Goal: Task Accomplishment & Management: Complete application form

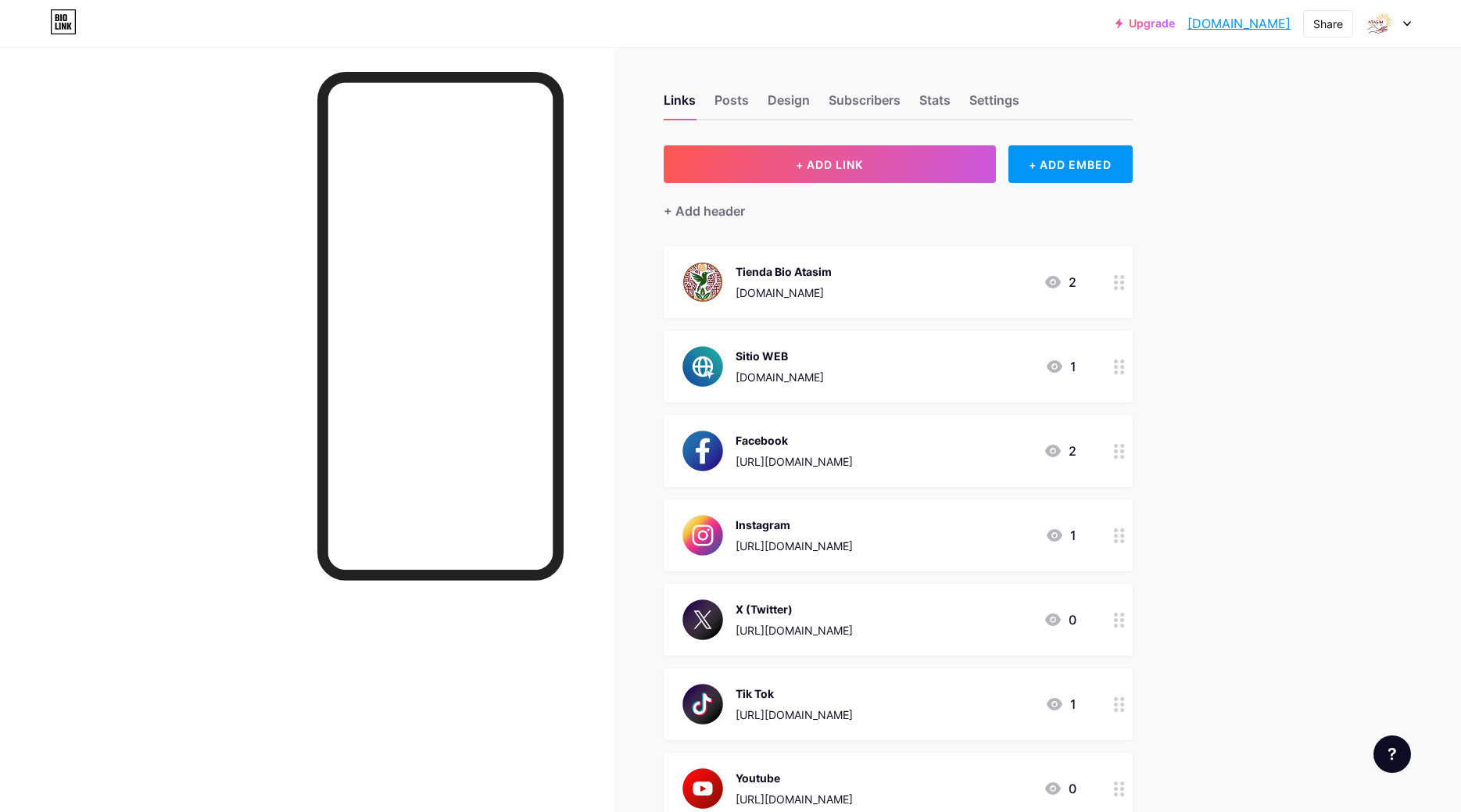
click at [1395, 93] on div "Upgrade fundacionatasim... fundacionatasim.bio.link Share Switch accounts Funda…" at bounding box center [730, 546] width 1461 height 1092
click at [1409, 28] on div at bounding box center [1388, 24] width 45 height 28
click at [1253, 212] on li "Logout" at bounding box center [1313, 219] width 194 height 42
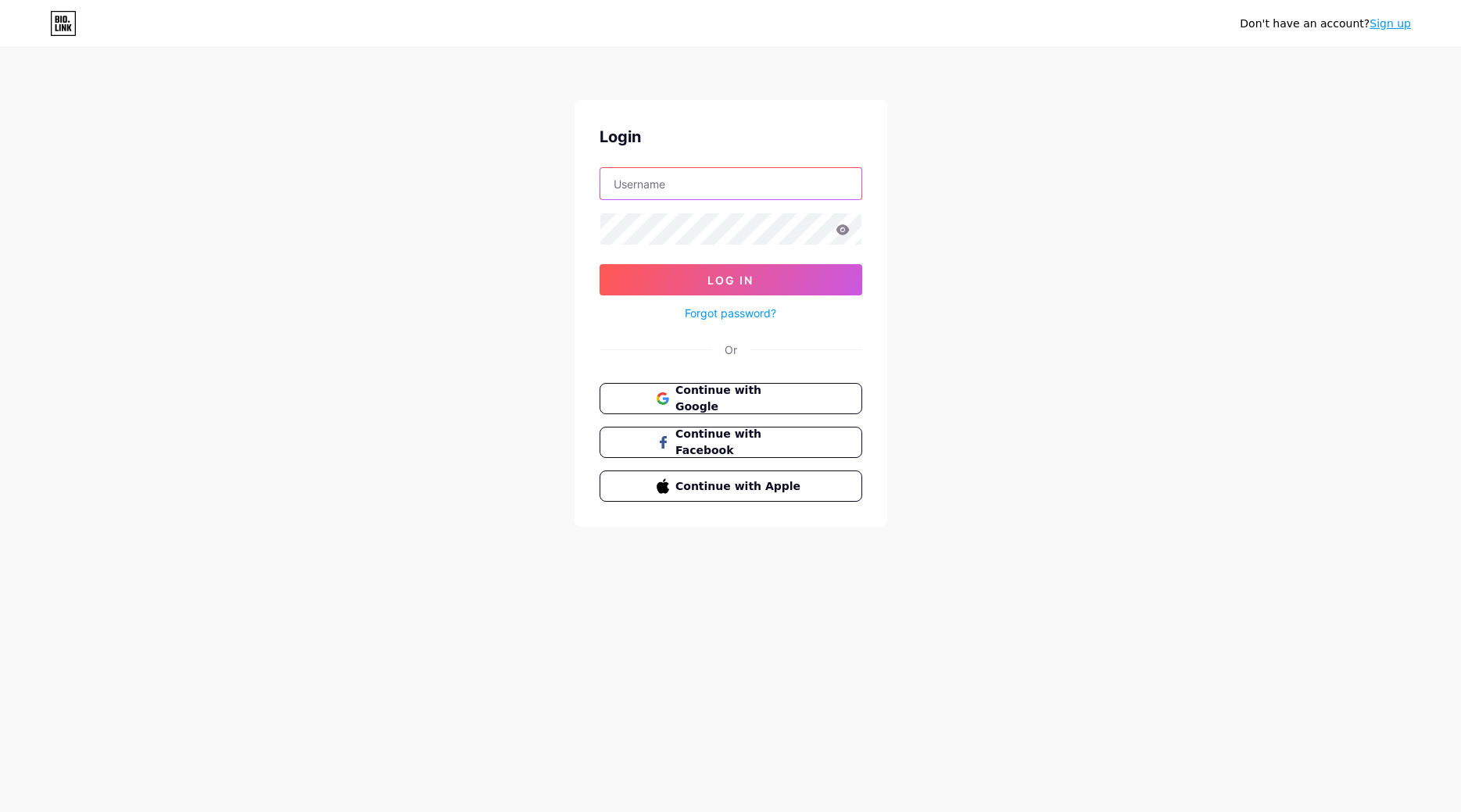
click at [666, 190] on input "text" at bounding box center [730, 183] width 261 height 31
type input "[EMAIL_ADDRESS][DOMAIN_NAME]"
click at [700, 275] on button "Log In" at bounding box center [730, 280] width 263 height 31
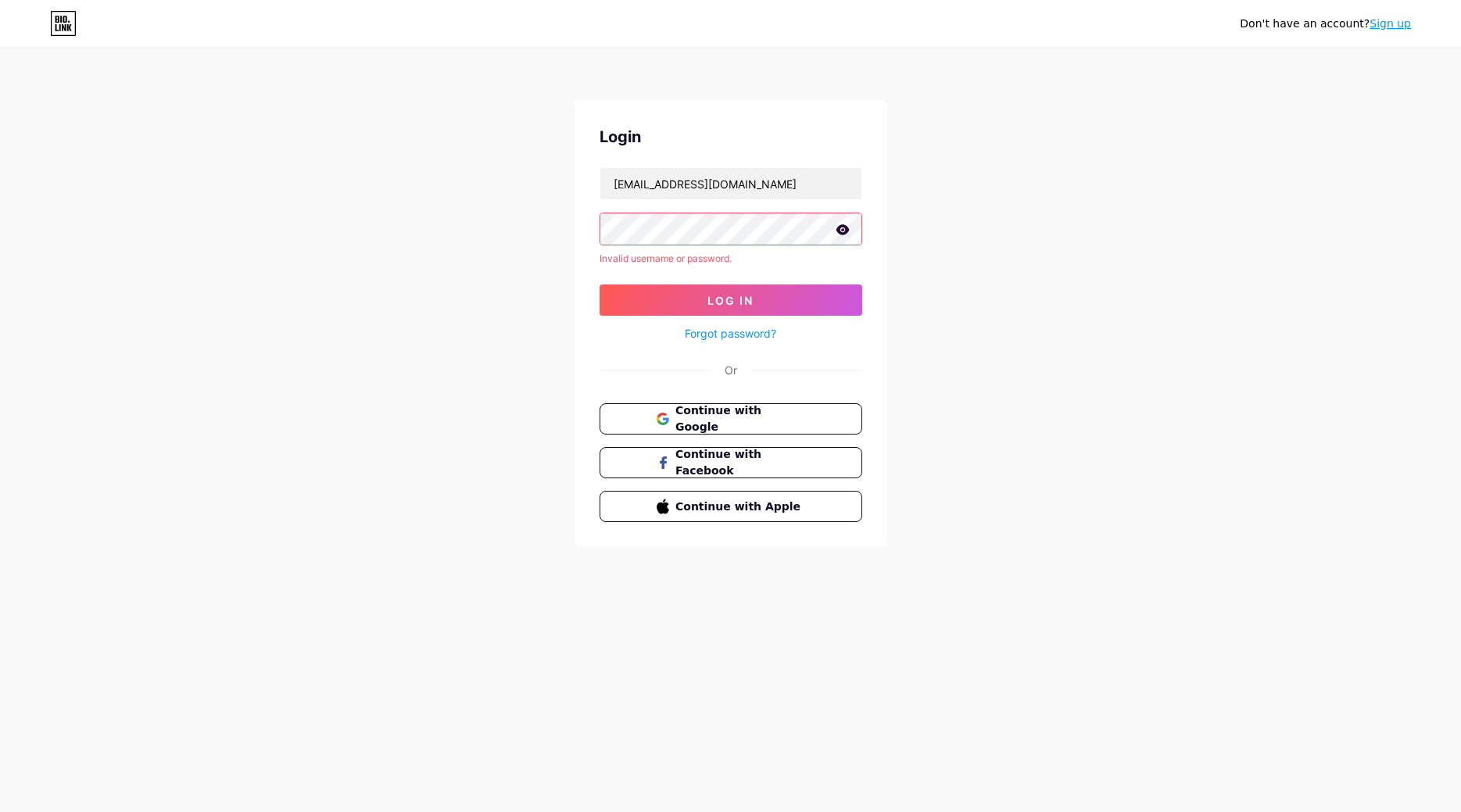
click at [841, 232] on icon at bounding box center [842, 229] width 13 height 10
click at [750, 336] on link "Forgot password?" at bounding box center [730, 333] width 92 height 16
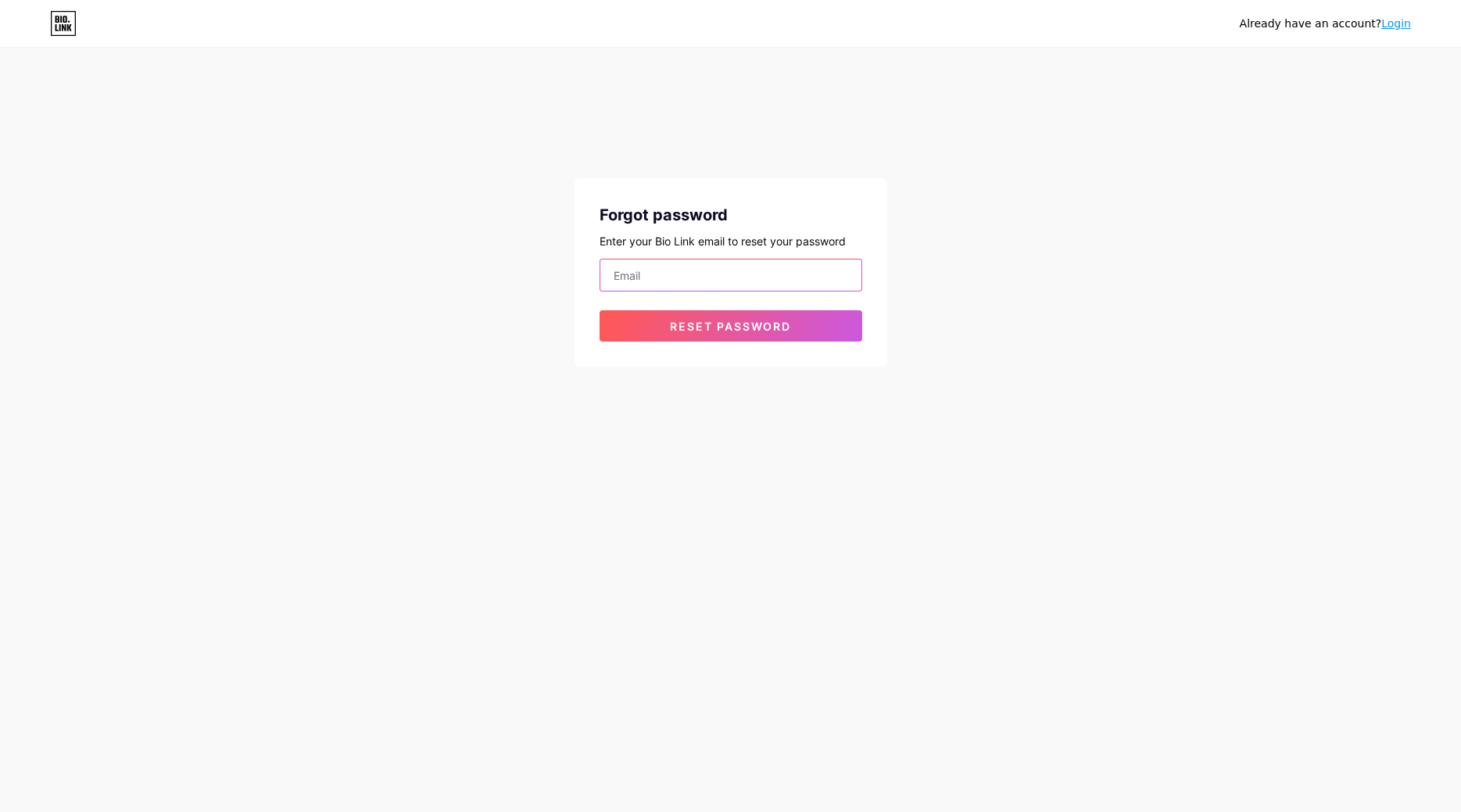
click at [731, 280] on input "email" at bounding box center [730, 275] width 261 height 31
type input "[EMAIL_ADDRESS][DOMAIN_NAME]"
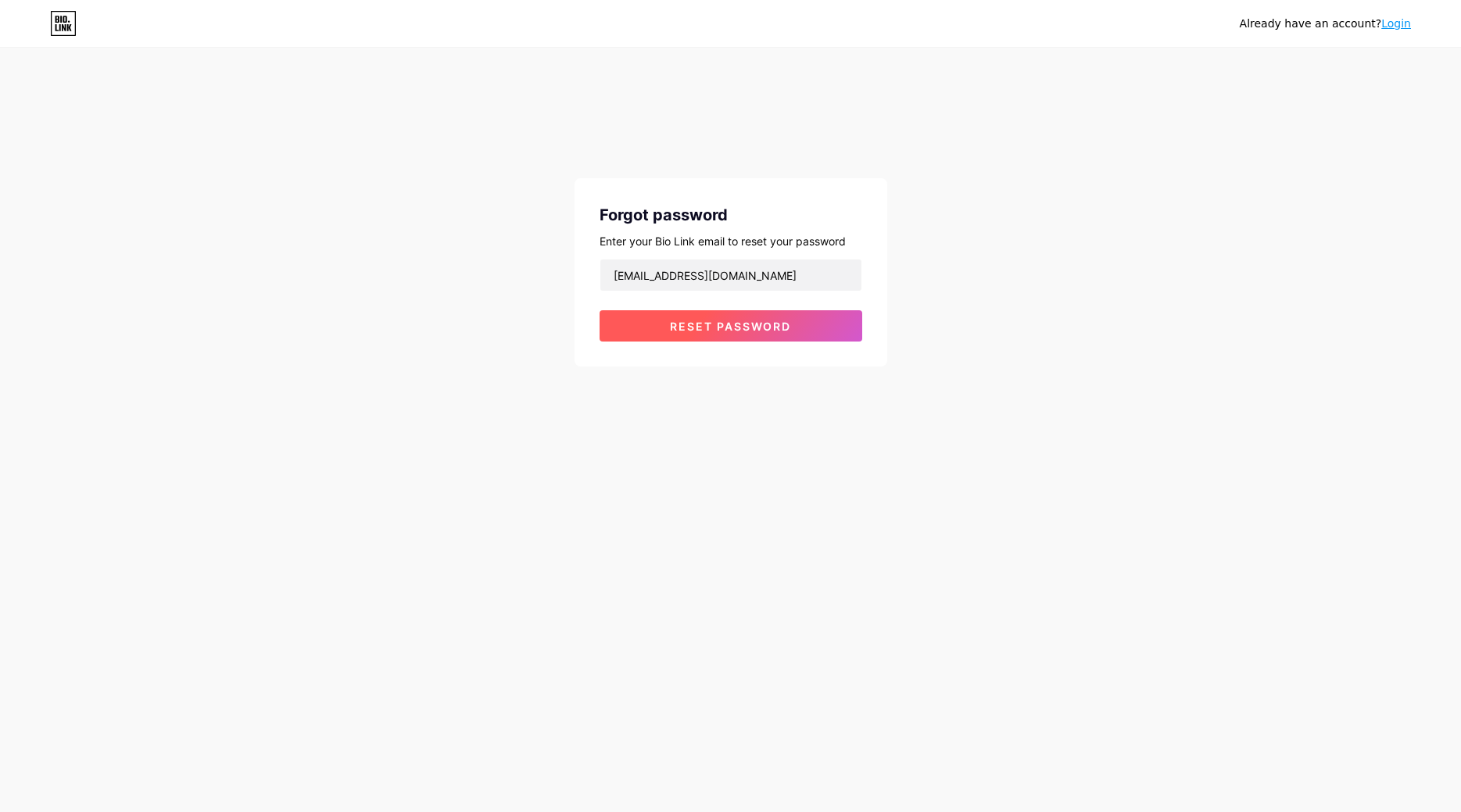
click at [726, 329] on span "Reset password" at bounding box center [731, 326] width 121 height 13
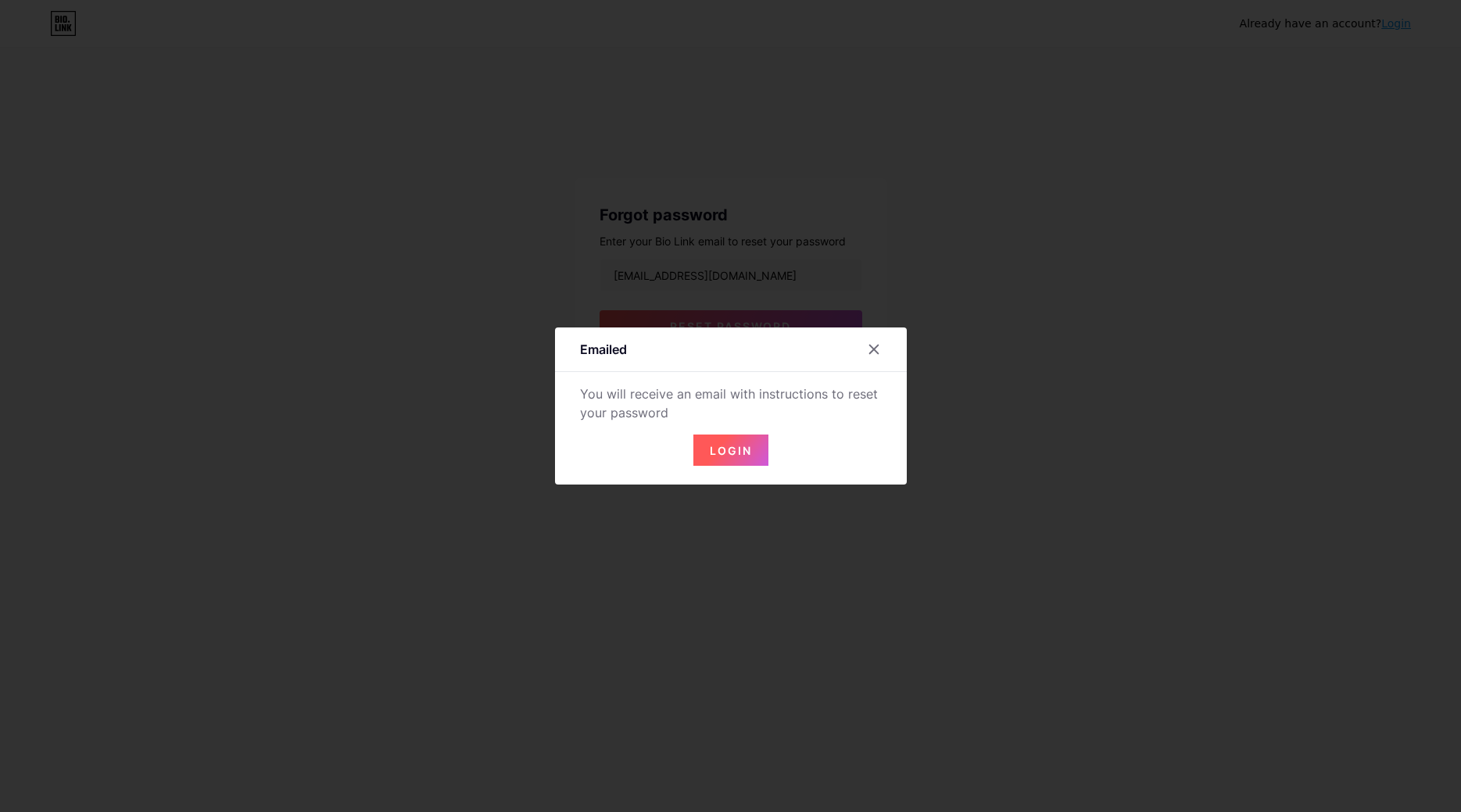
click at [722, 456] on span "Login" at bounding box center [730, 451] width 42 height 13
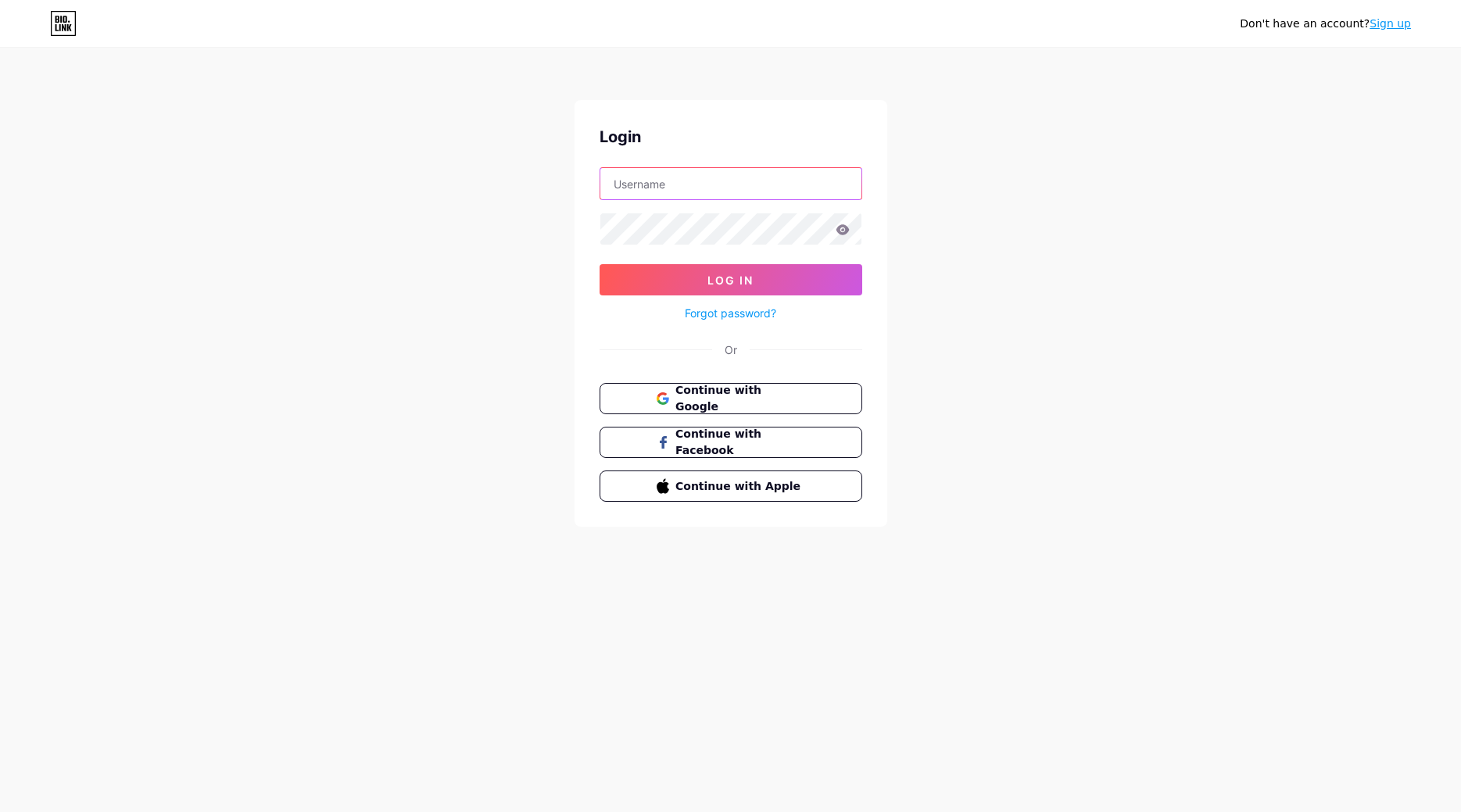
click at [735, 186] on input "text" at bounding box center [730, 183] width 261 height 31
click at [939, 144] on div "Don't have an account? Sign up Login Log In Forgot password? Or Continue with G…" at bounding box center [730, 288] width 1461 height 577
click at [1399, 24] on link "Sign up" at bounding box center [1390, 23] width 42 height 12
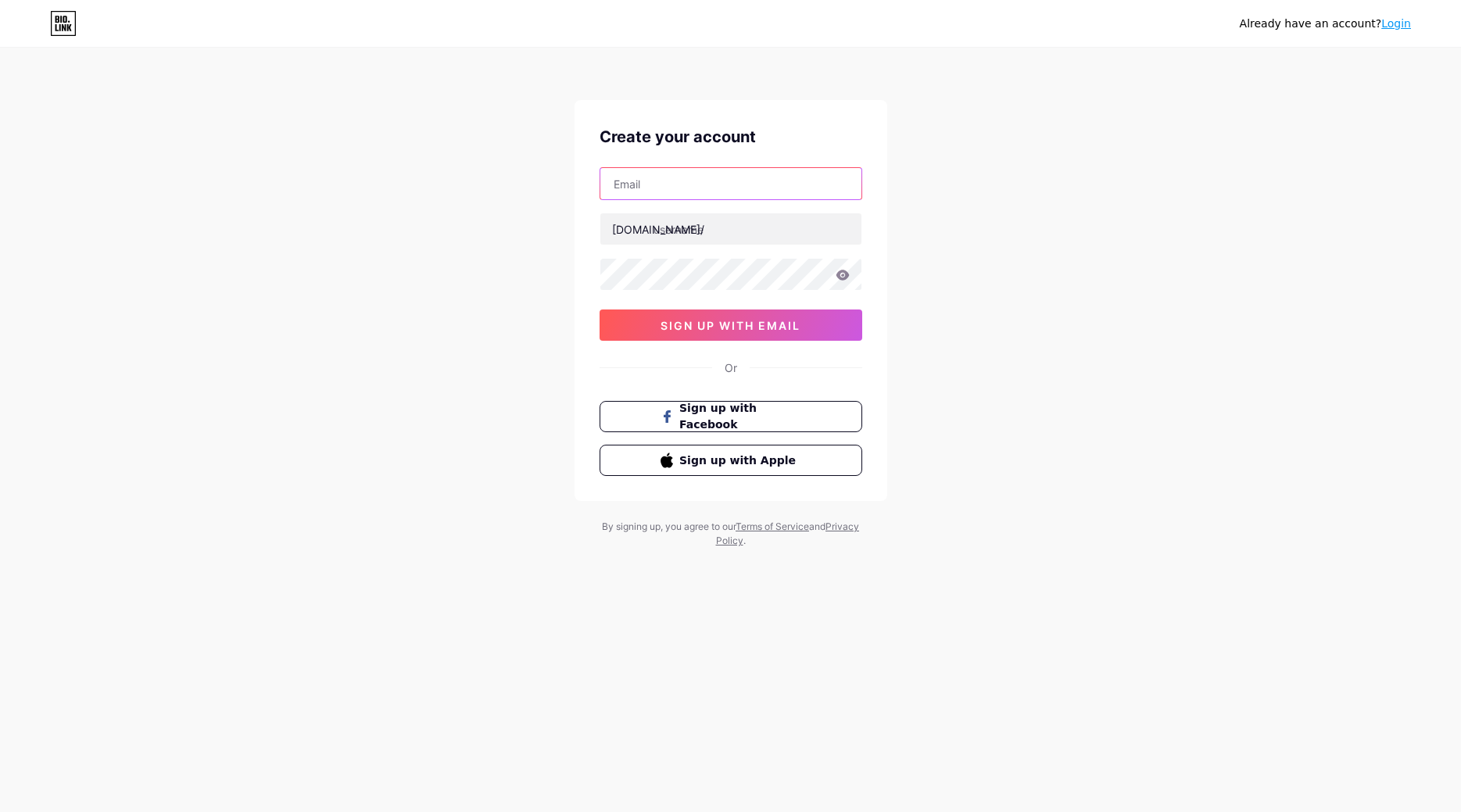
click at [694, 175] on input "text" at bounding box center [730, 183] width 261 height 31
type input "micho.jr96@gmail.com"
click at [713, 227] on input "text" at bounding box center [730, 229] width 261 height 31
type input "michojr"
click at [685, 236] on input "michojr" at bounding box center [730, 229] width 261 height 31
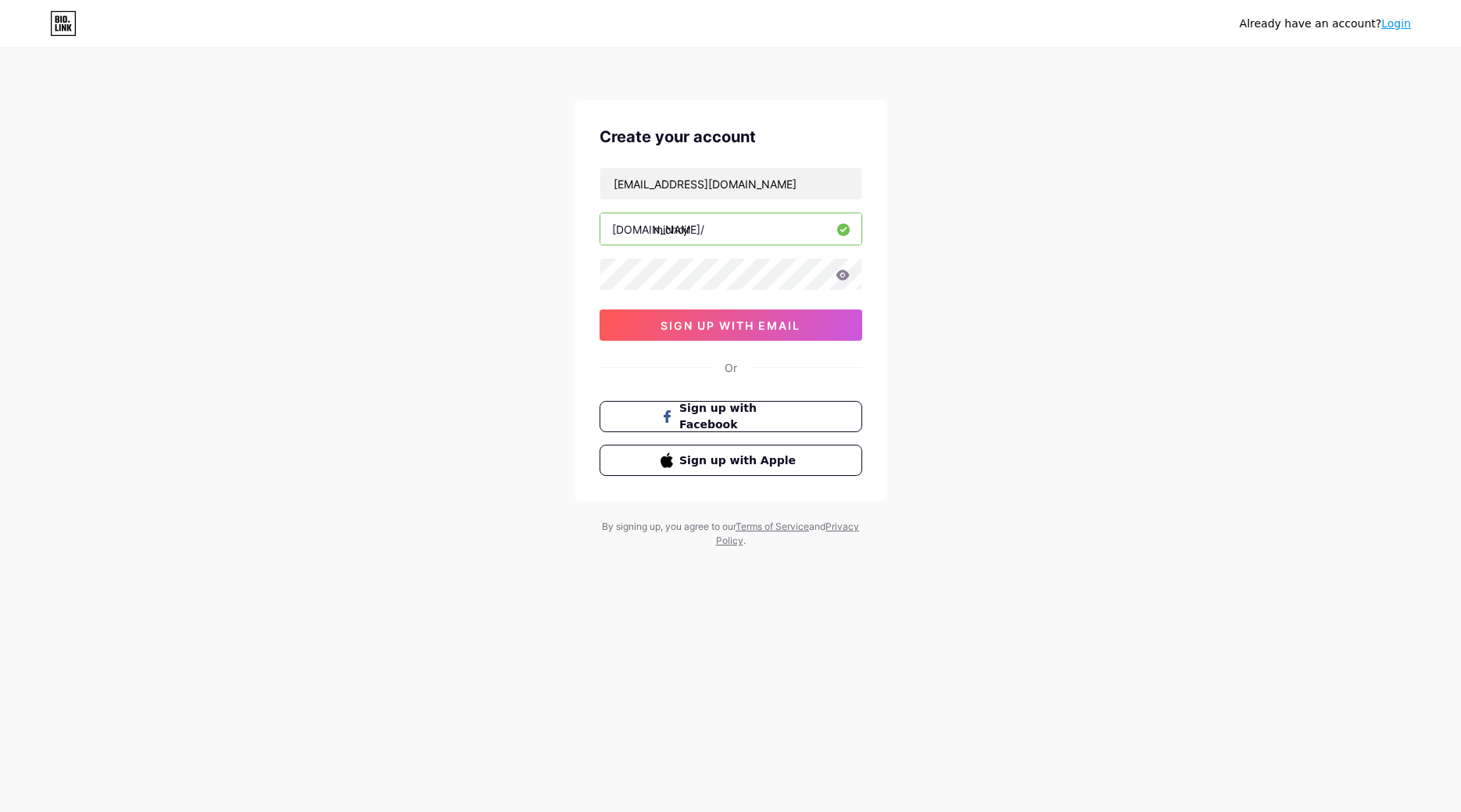
drag, startPoint x: 698, startPoint y: 231, endPoint x: 578, endPoint y: 234, distance: 120.0
click at [600, 234] on input "michojr" at bounding box center [730, 229] width 261 height 31
click at [842, 278] on icon at bounding box center [843, 275] width 14 height 11
click at [713, 329] on span "sign up with email" at bounding box center [730, 325] width 140 height 13
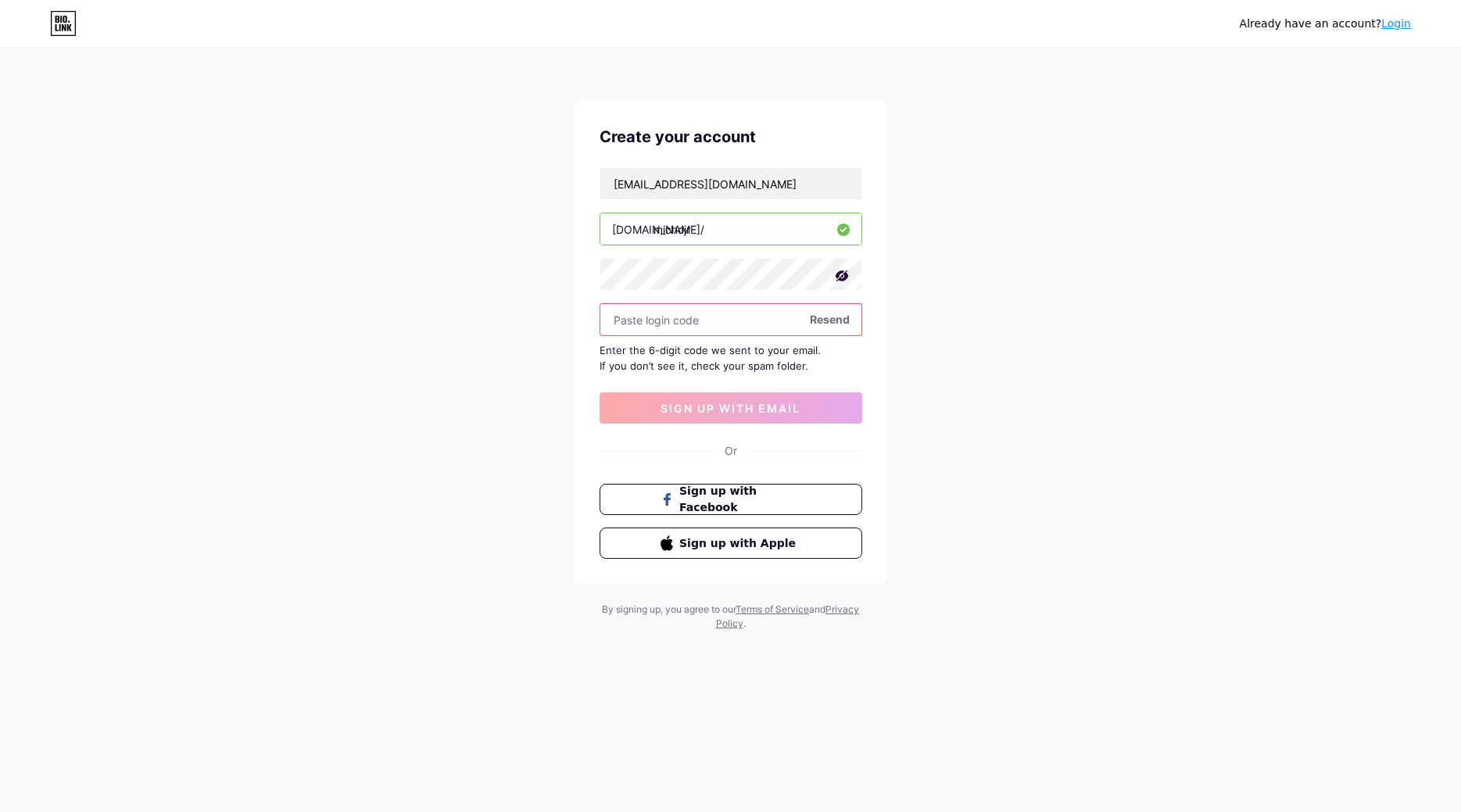
paste input "490170"
type input "490170"
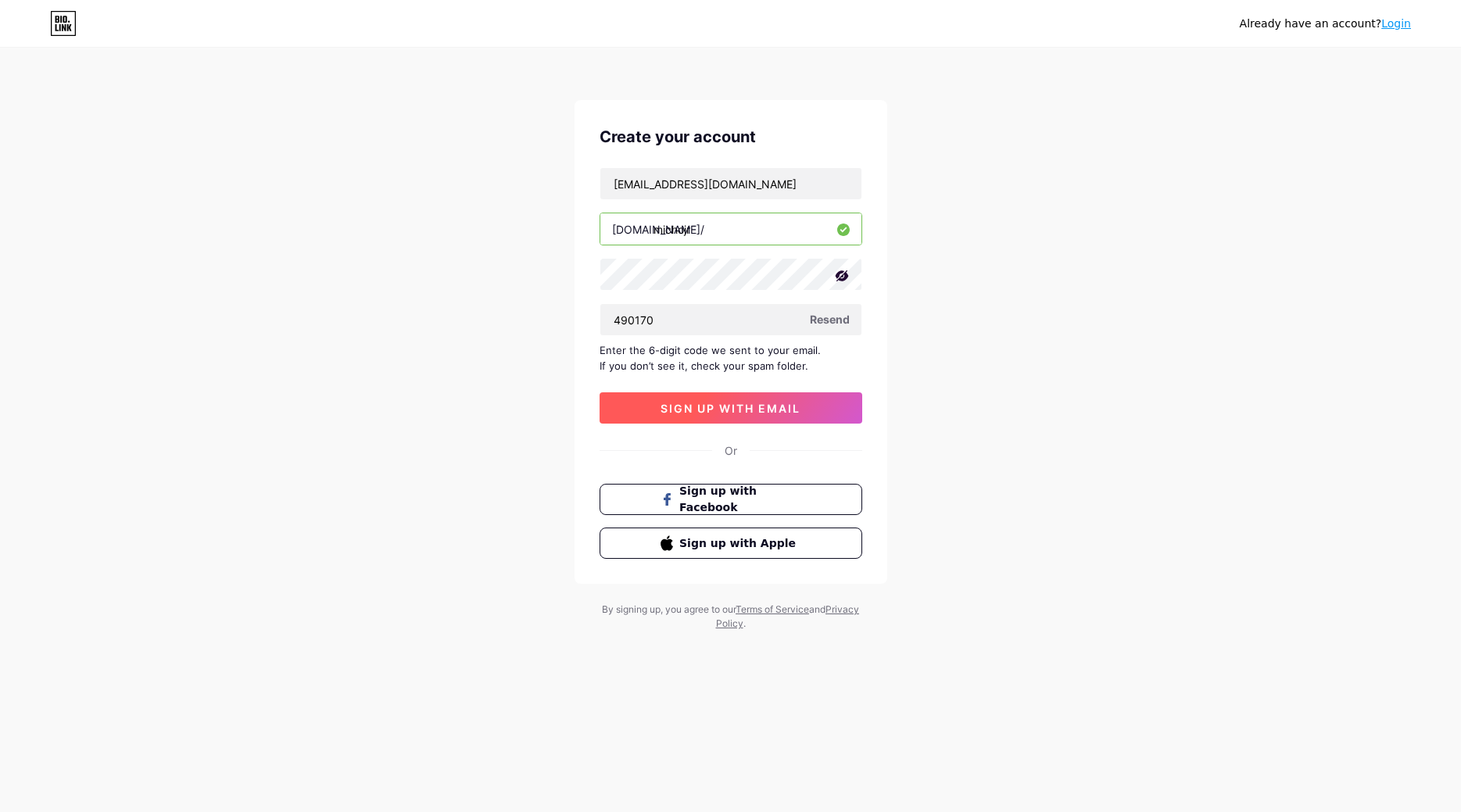
click at [756, 402] on span "sign up with email" at bounding box center [730, 408] width 140 height 13
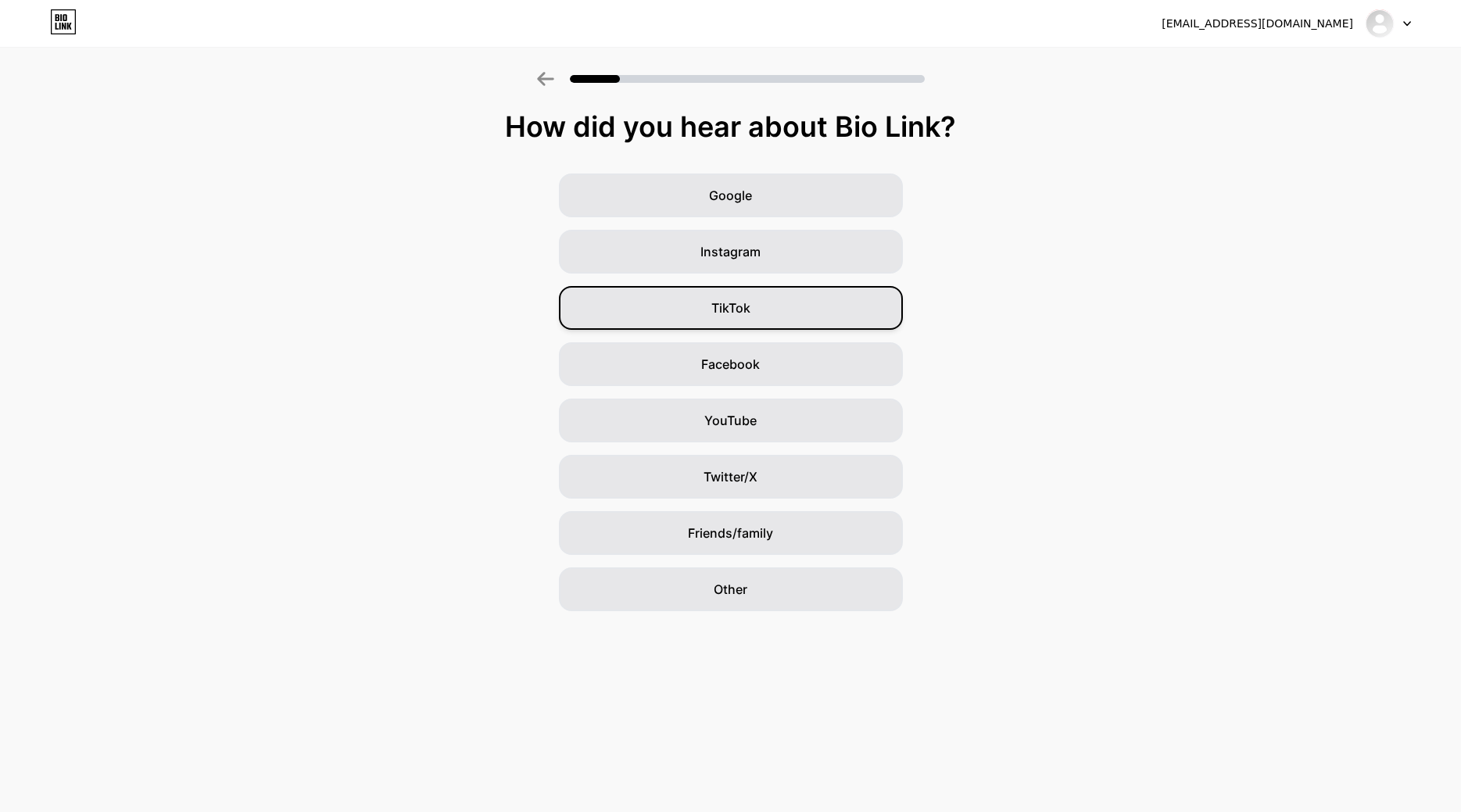
click at [779, 317] on div "TikTok" at bounding box center [731, 307] width 344 height 44
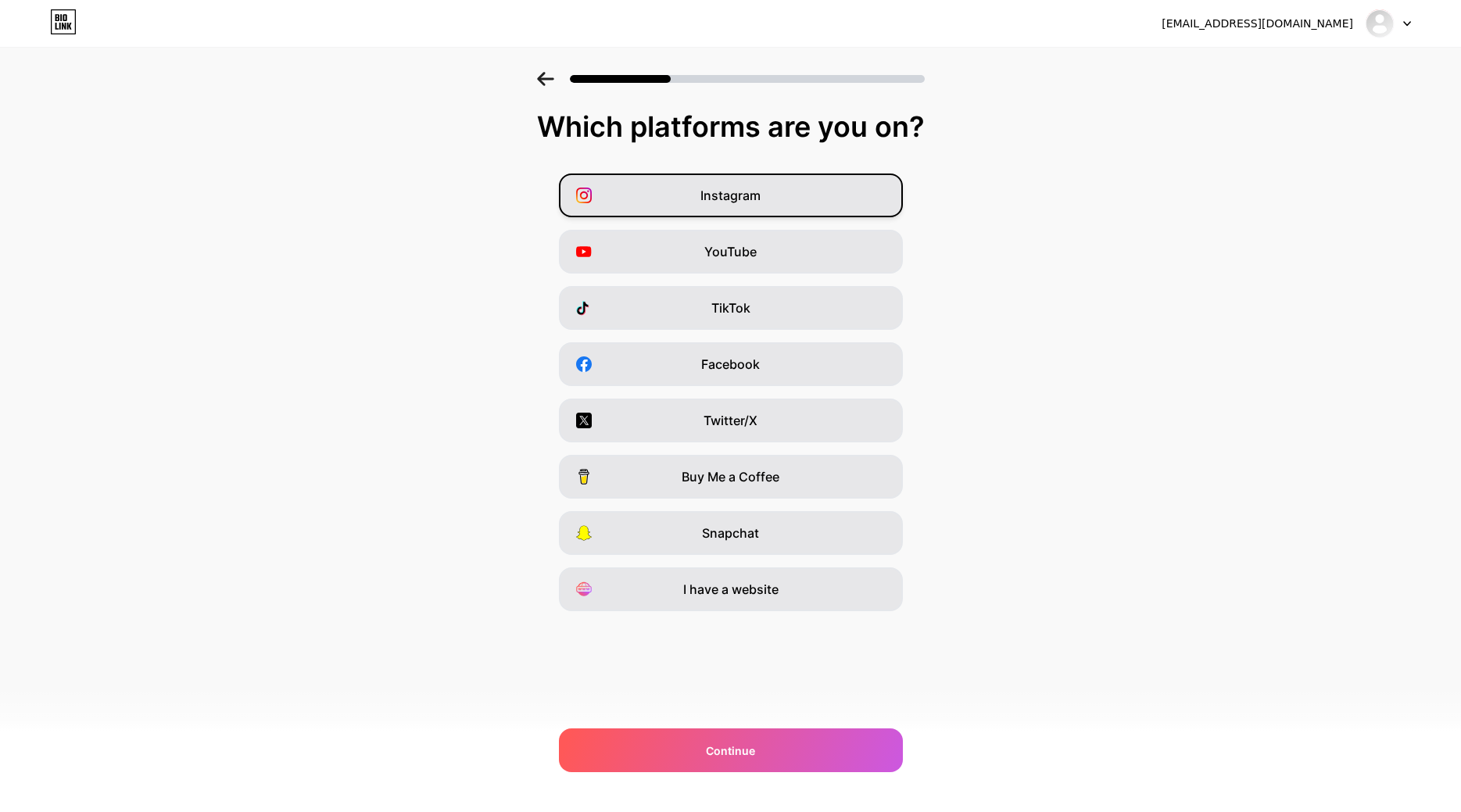
click at [749, 211] on div "Instagram" at bounding box center [731, 195] width 344 height 44
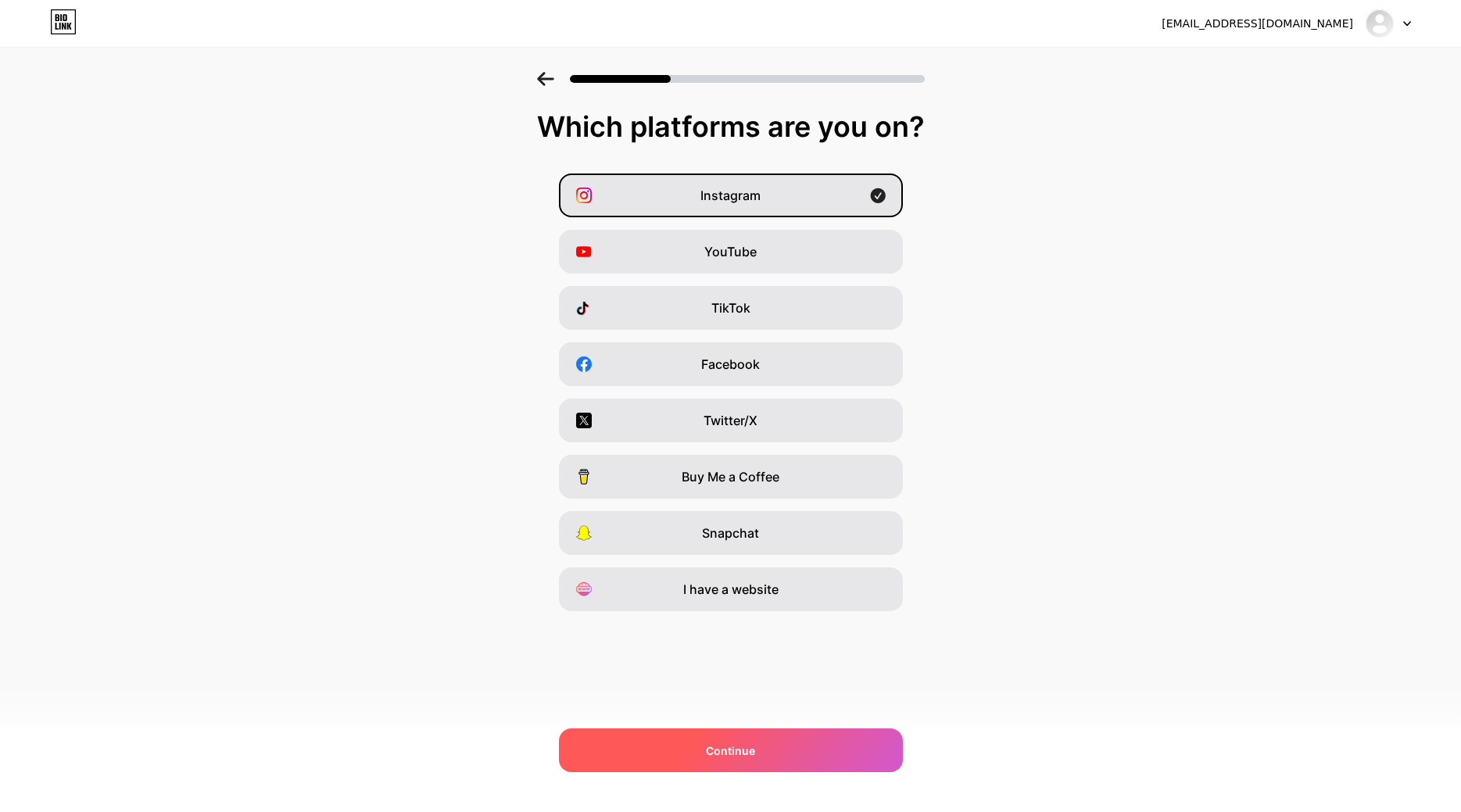
click at [746, 748] on span "Continue" at bounding box center [730, 751] width 49 height 16
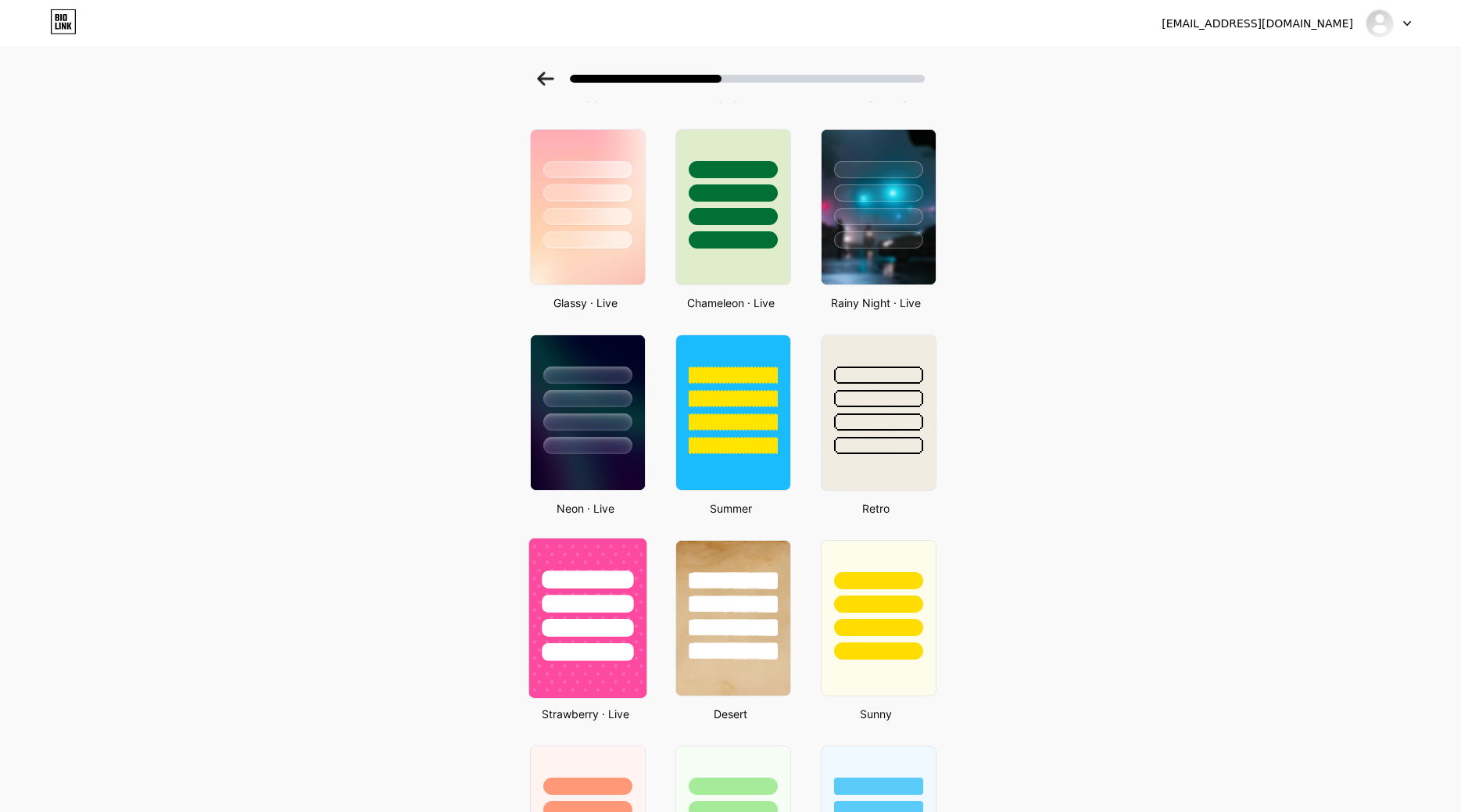
scroll to position [478, 0]
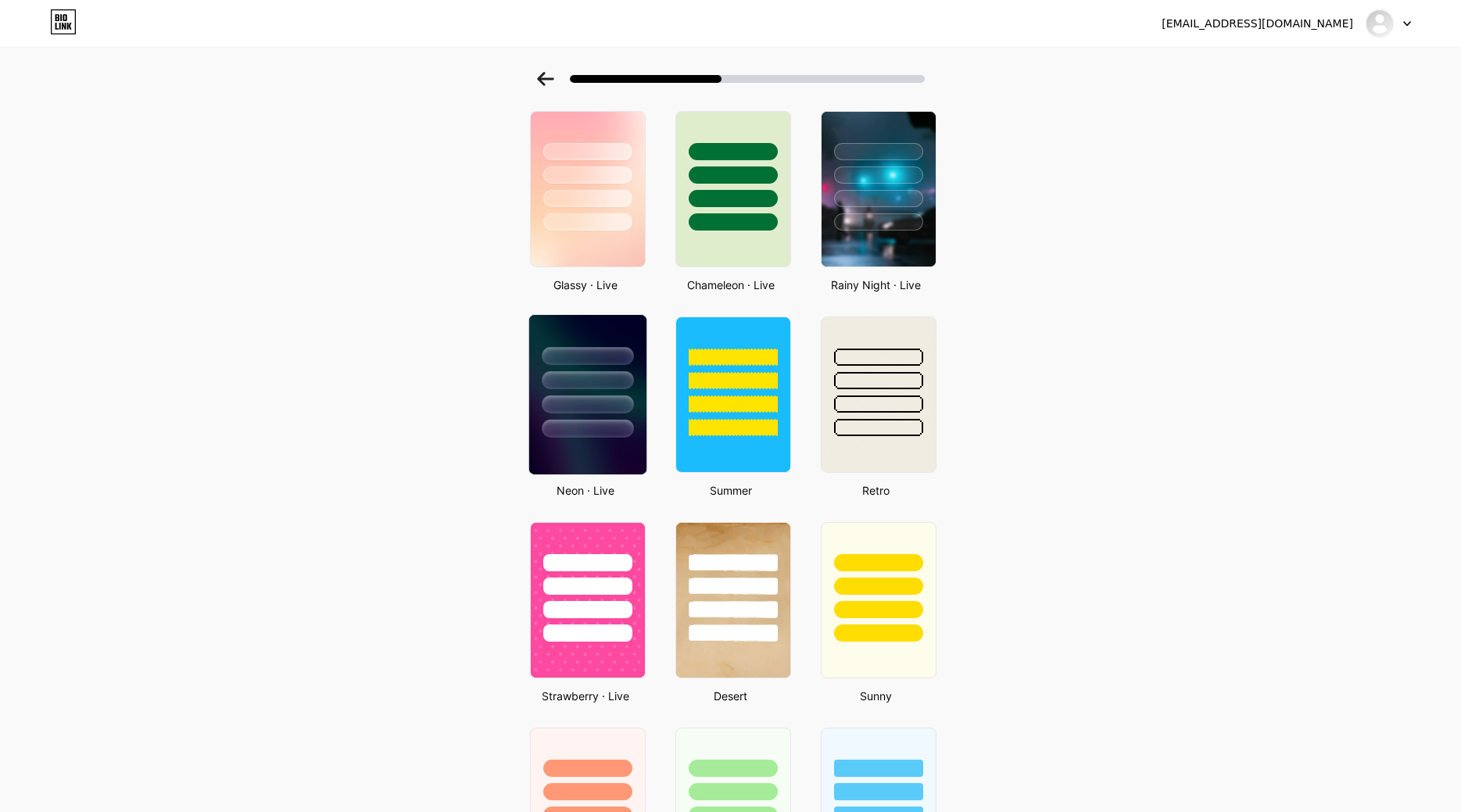
click at [620, 433] on div at bounding box center [588, 429] width 92 height 18
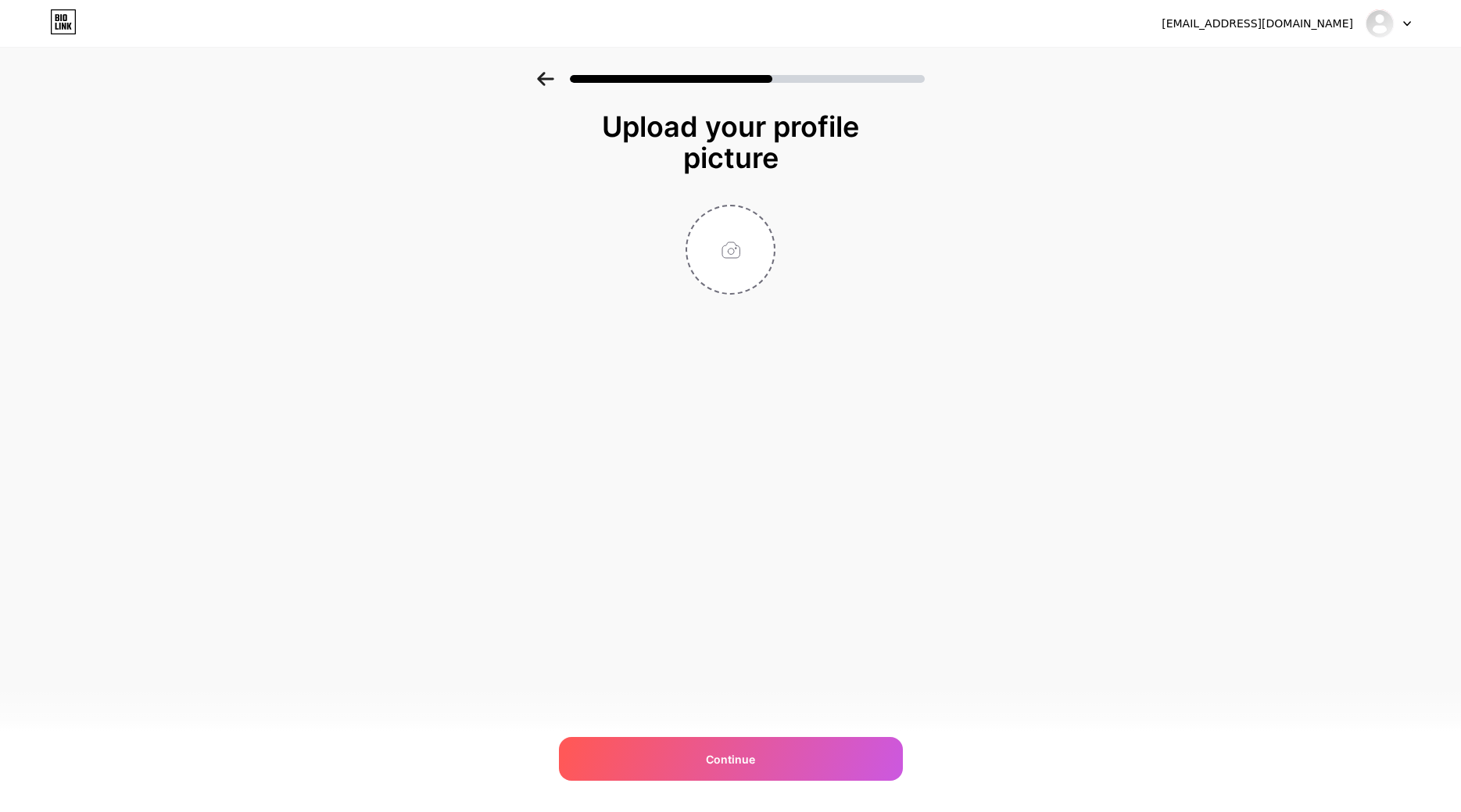
scroll to position [0, 0]
click at [732, 256] on input "file" at bounding box center [730, 249] width 86 height 86
type input "C:\fakepath\josue y owen.png"
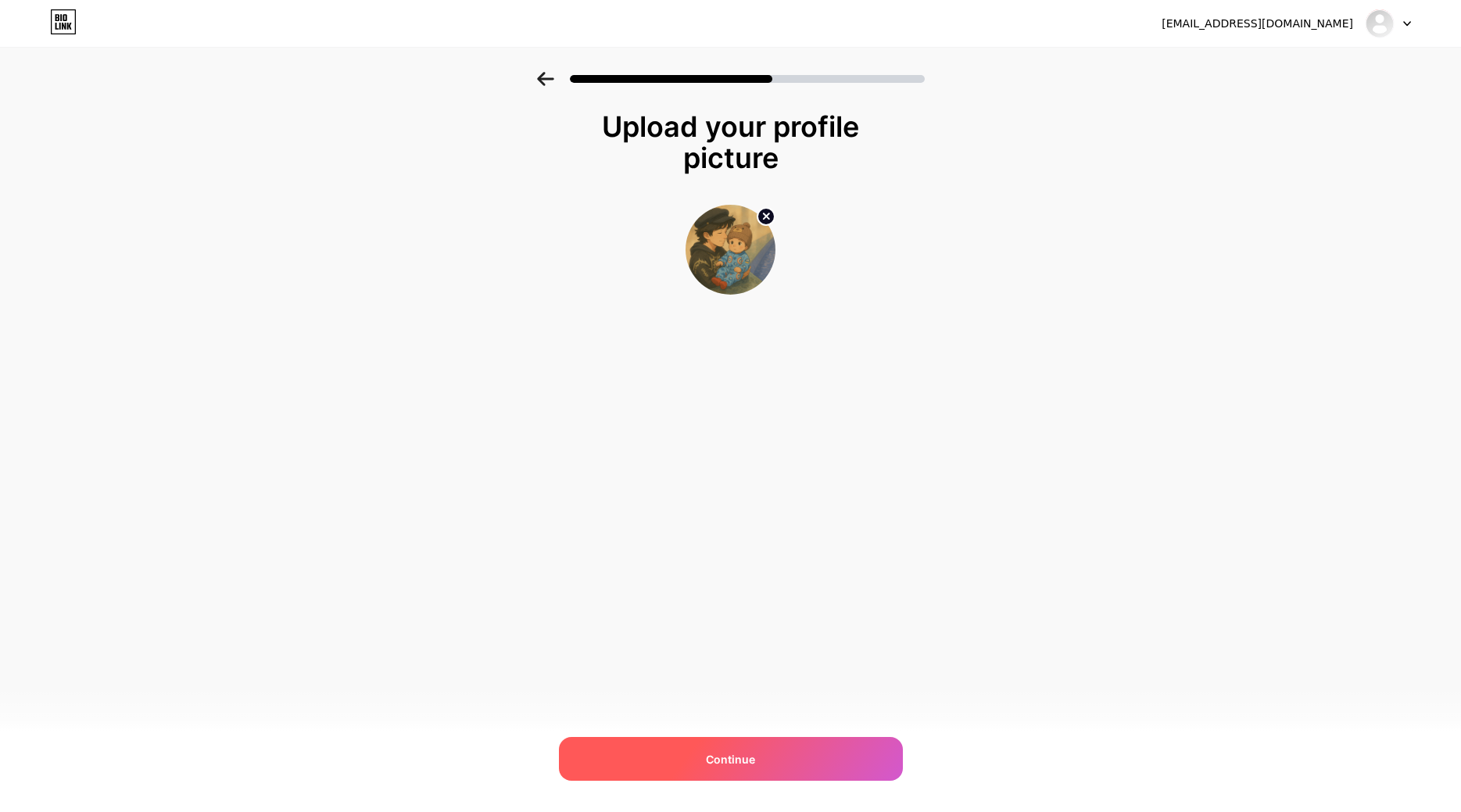
click at [769, 755] on div "Continue" at bounding box center [731, 759] width 344 height 44
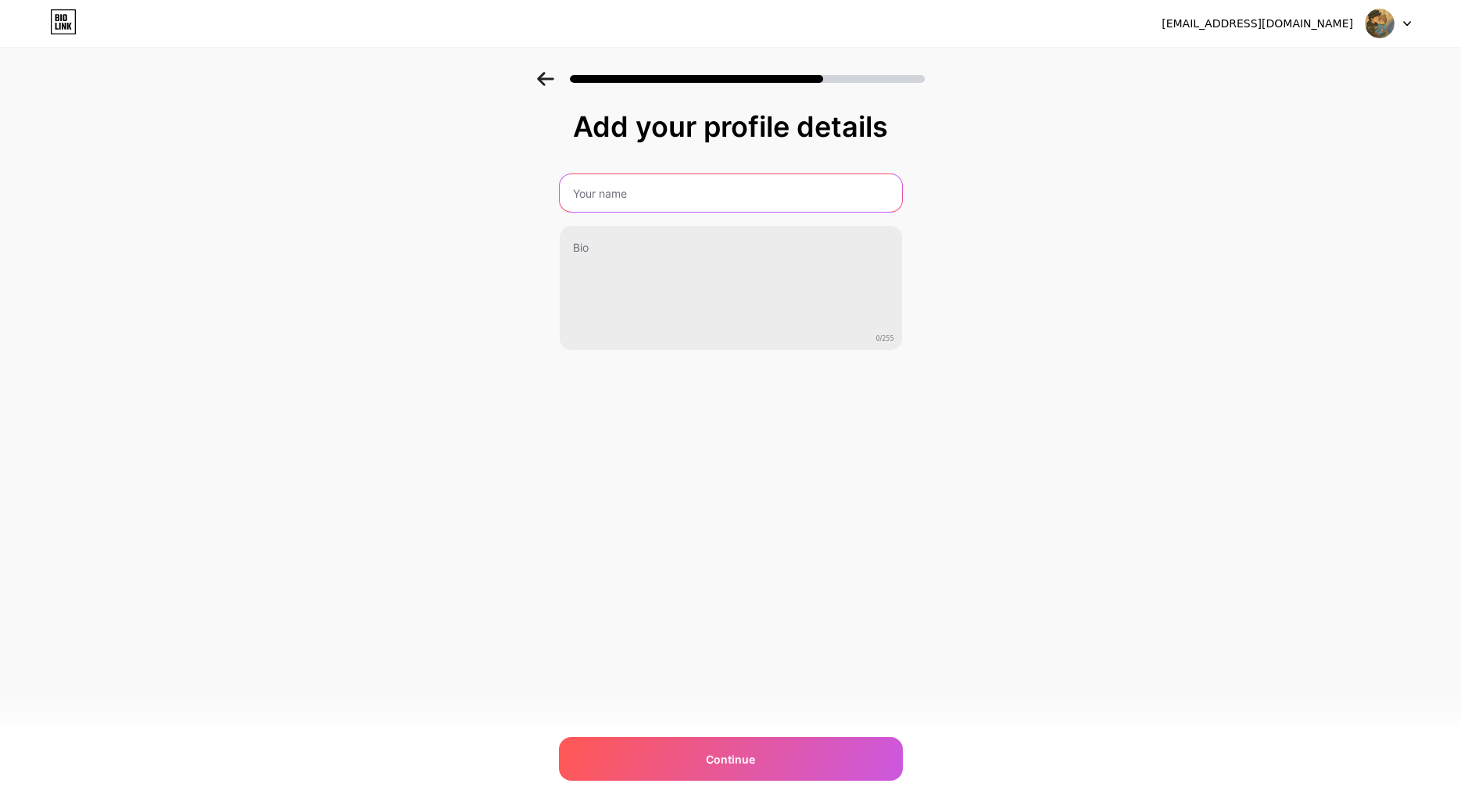
click at [662, 193] on input "text" at bounding box center [731, 193] width 343 height 37
type input "Josue Rivadeniera"
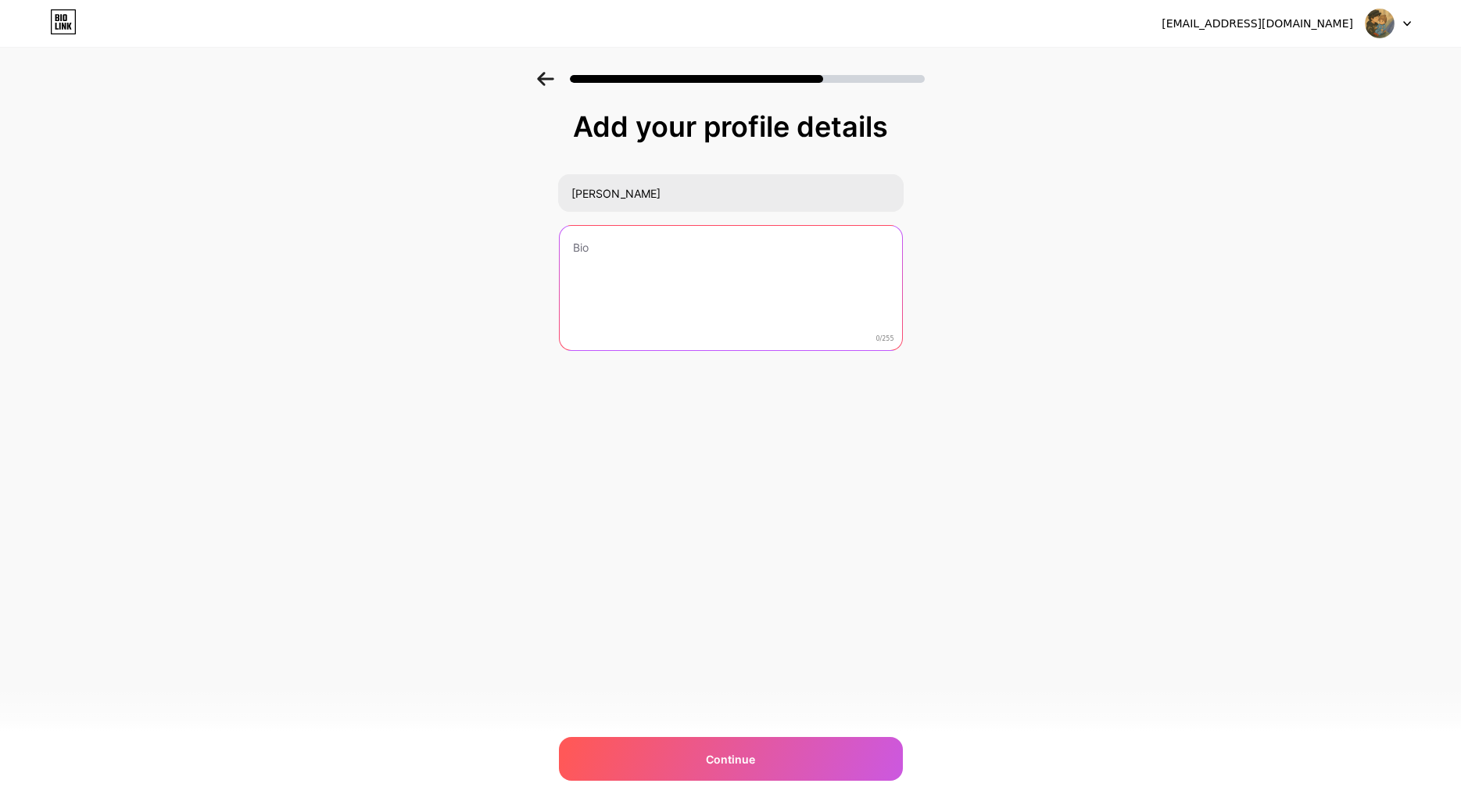
click at [663, 289] on textarea at bounding box center [731, 288] width 343 height 126
paste textarea "No soy comediante… pero la vida insiste en darme material todos los días 😏 📩 Co…"
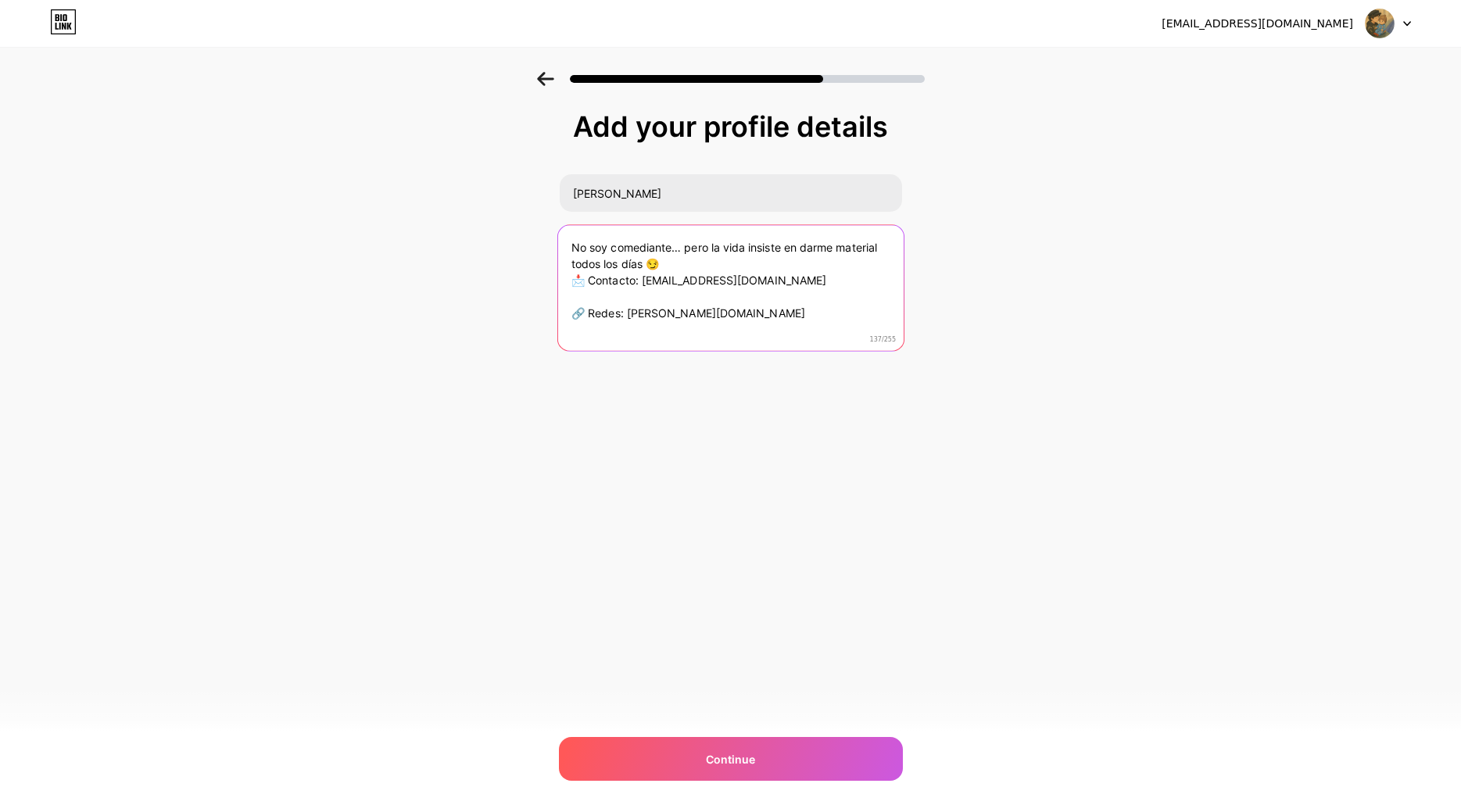
click at [823, 248] on textarea "No soy comediante… pero la vida insiste en darme material todos los días 😏 📩 Co…" at bounding box center [730, 288] width 345 height 127
click at [645, 263] on textarea "No soy comediante… pero la vida insiste en dar material todos los días 😏 📩 Cont…" at bounding box center [730, 288] width 345 height 127
click at [607, 264] on textarea "No soy comediante… pero la vida insiste en dar material todos los días 😏 📩 Cont…" at bounding box center [730, 288] width 345 height 127
click at [817, 242] on textarea "No soy comediante… pero la vida insiste en dar material 😏 📩 Contacto: micho.rj9…" at bounding box center [730, 288] width 345 height 127
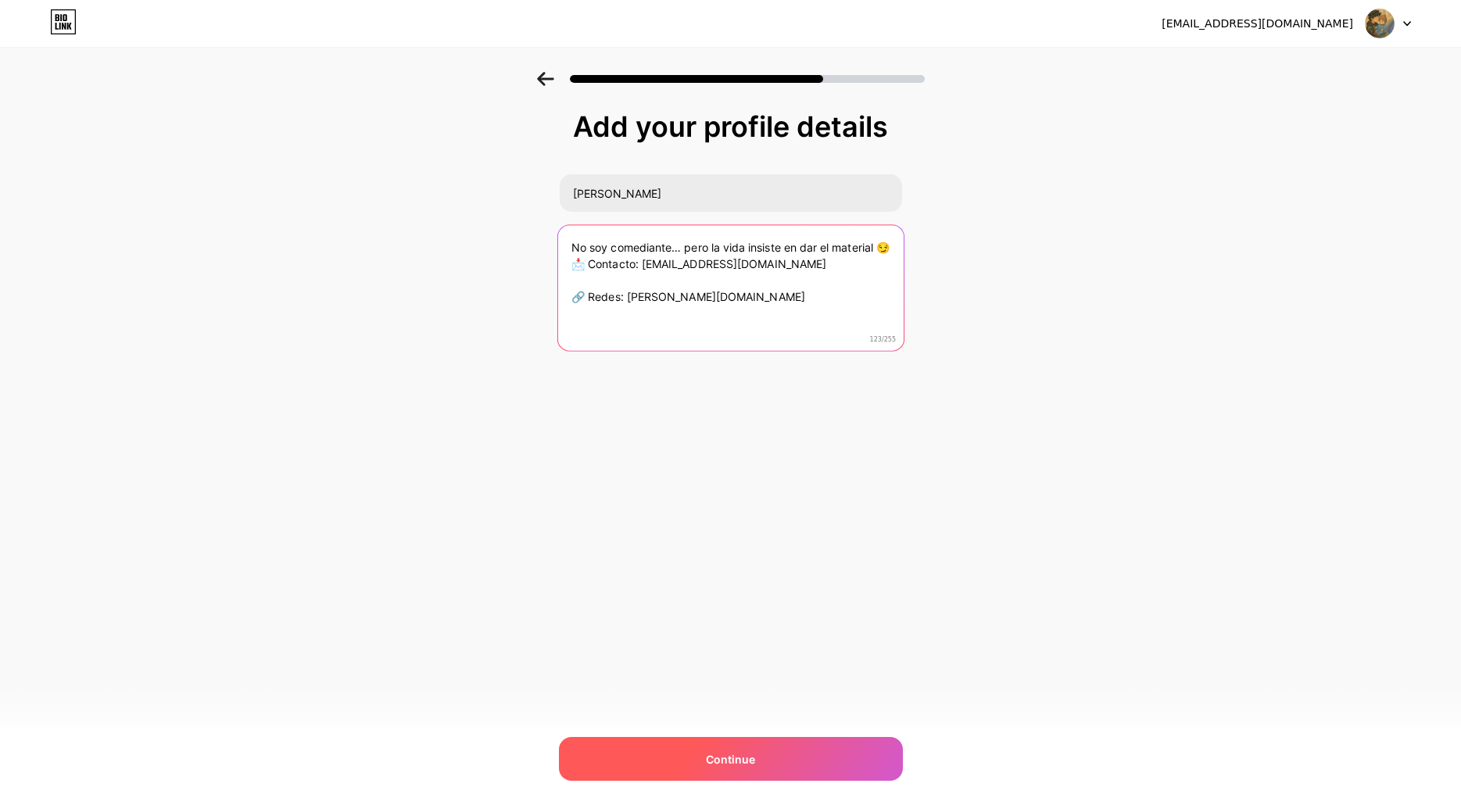
type textarea "No soy comediante… pero la vida insiste en dar el material 😏 📩 Contacto: micho.…"
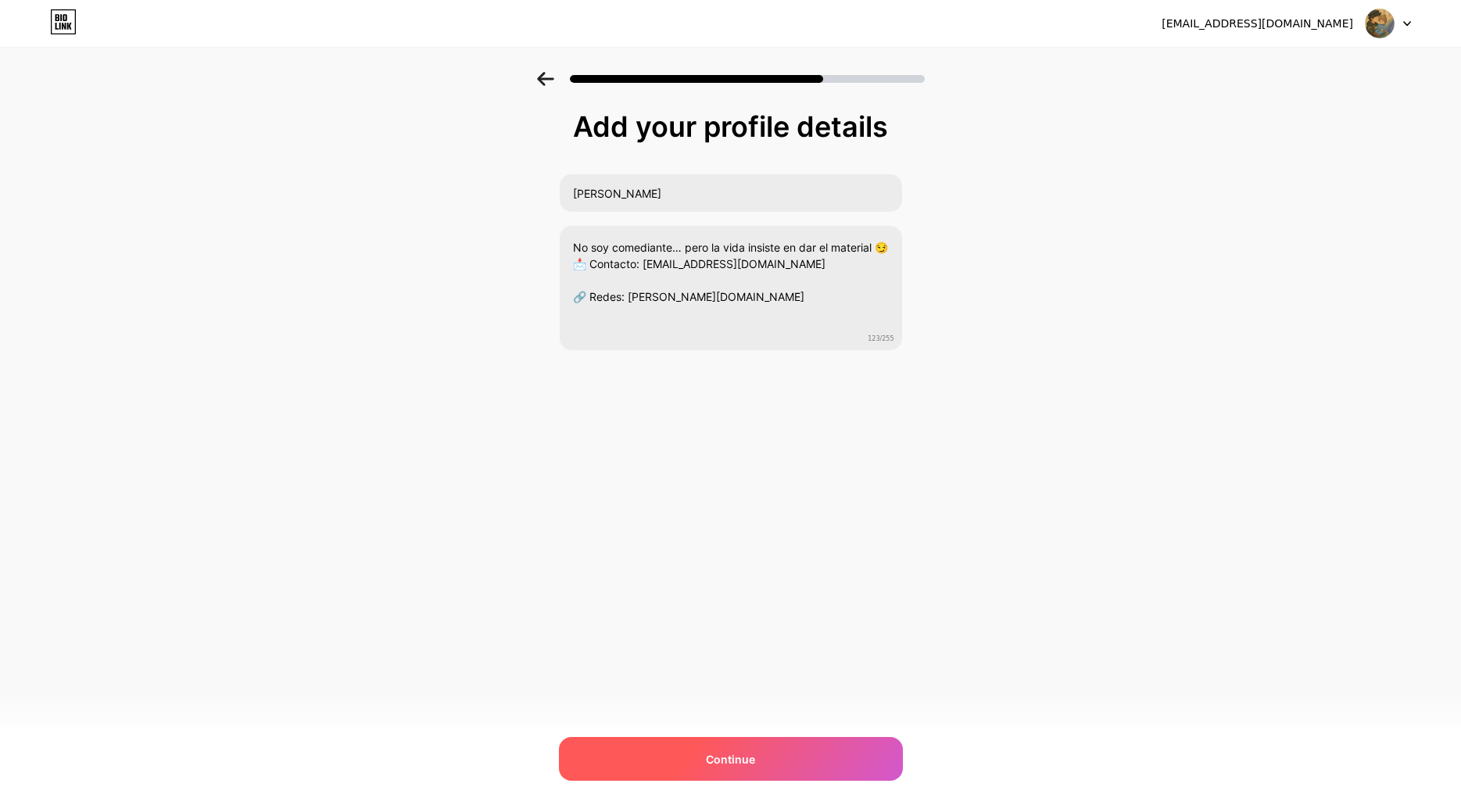
click at [783, 756] on div "Continue" at bounding box center [731, 759] width 344 height 44
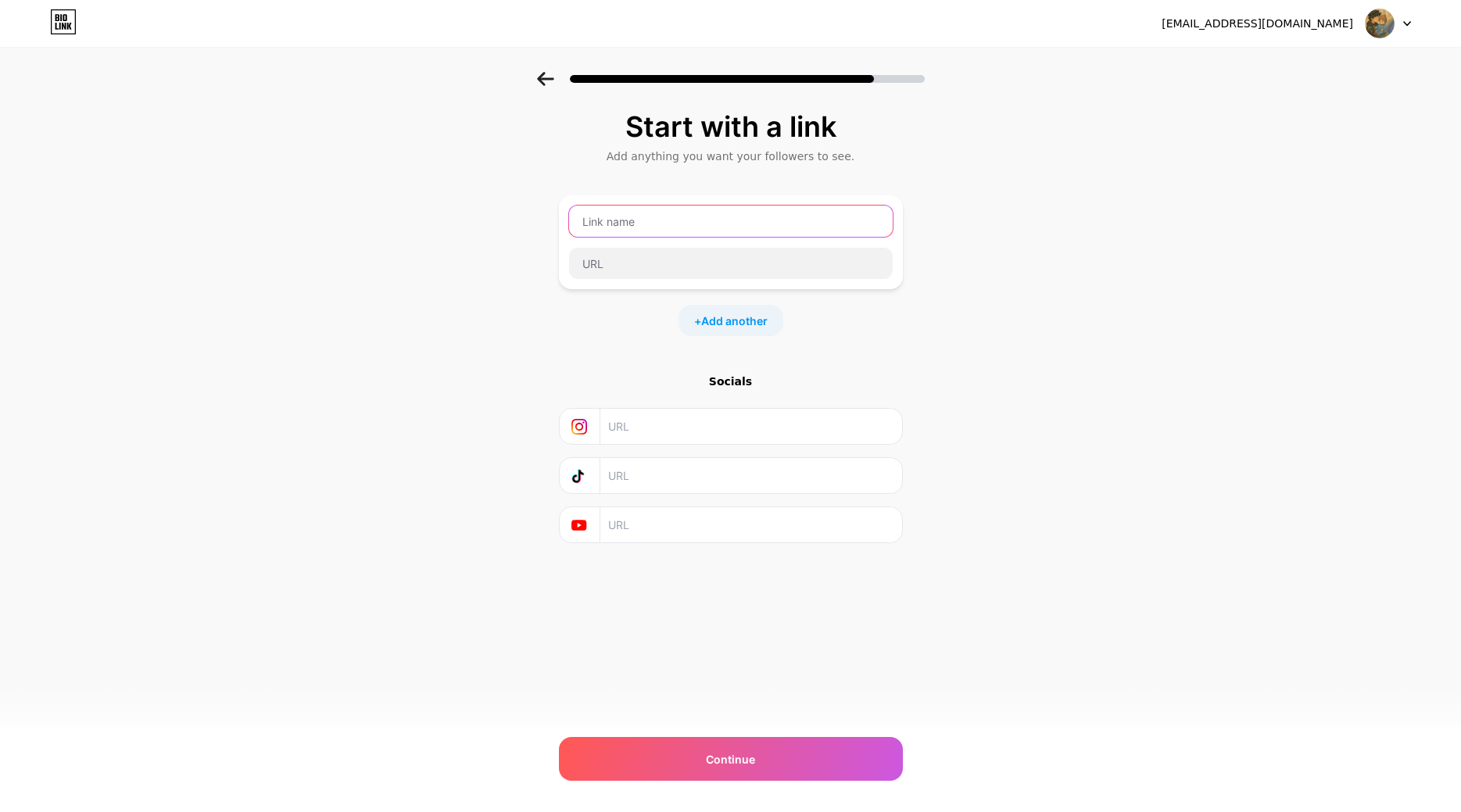
click at [621, 228] on input "text" at bounding box center [731, 221] width 324 height 31
click at [702, 429] on input "text" at bounding box center [750, 426] width 284 height 36
drag, startPoint x: 869, startPoint y: 426, endPoint x: 606, endPoint y: 414, distance: 263.3
click at [608, 414] on input "https://www.instagram.com/@josuerivadeneiraec" at bounding box center [750, 426] width 284 height 36
type input "https://www.instagram.com/@josuerivadeneiraec"
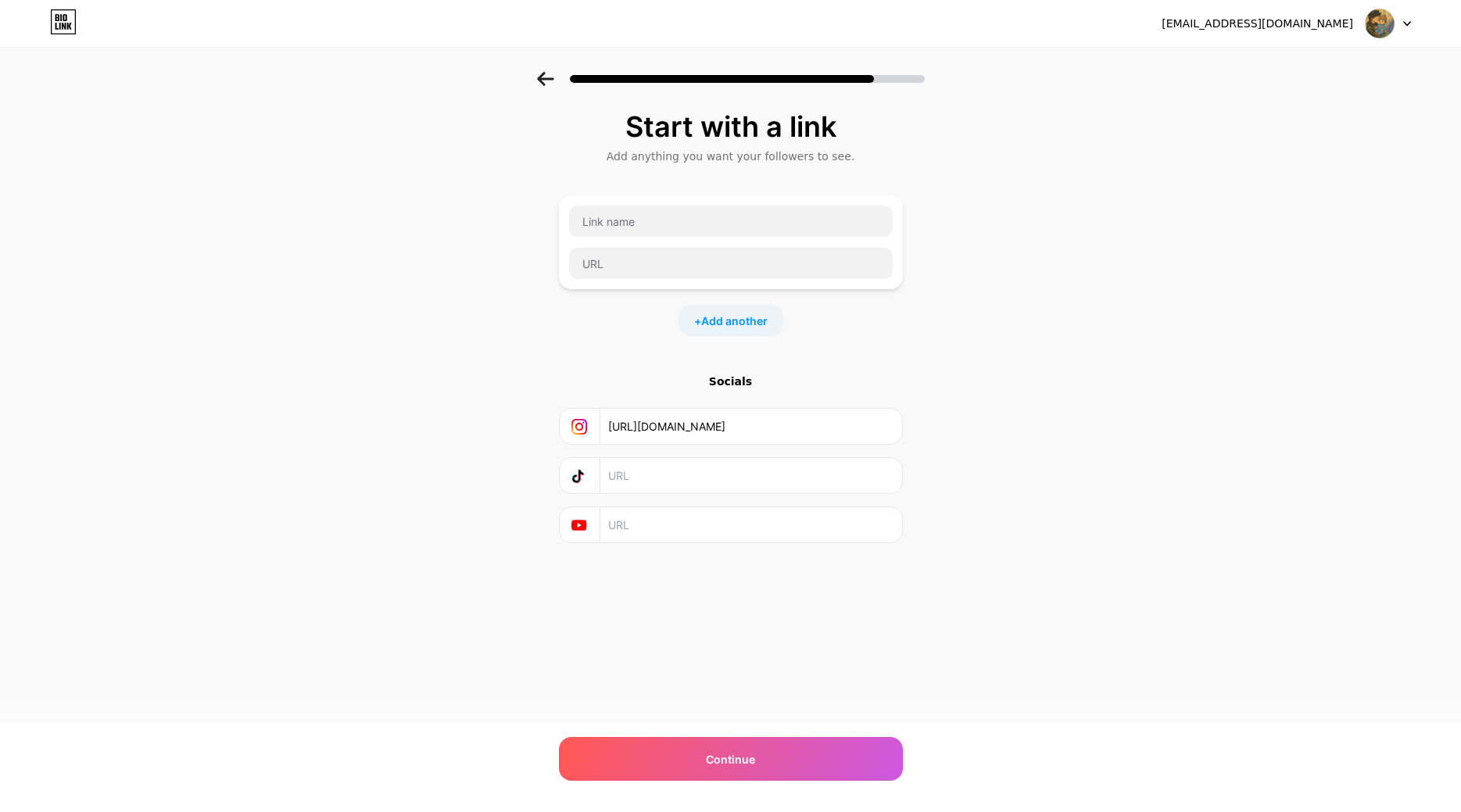
click at [672, 472] on input "text" at bounding box center [750, 476] width 284 height 36
paste input "https://www.instagram.com/@josuerivadeneiraec"
type input "https://www.instagram.com/@josuerivadeneiraec"
click at [673, 539] on input "text" at bounding box center [750, 525] width 284 height 36
paste input "https://www.instagram.com/@josuerivadeneiraec"
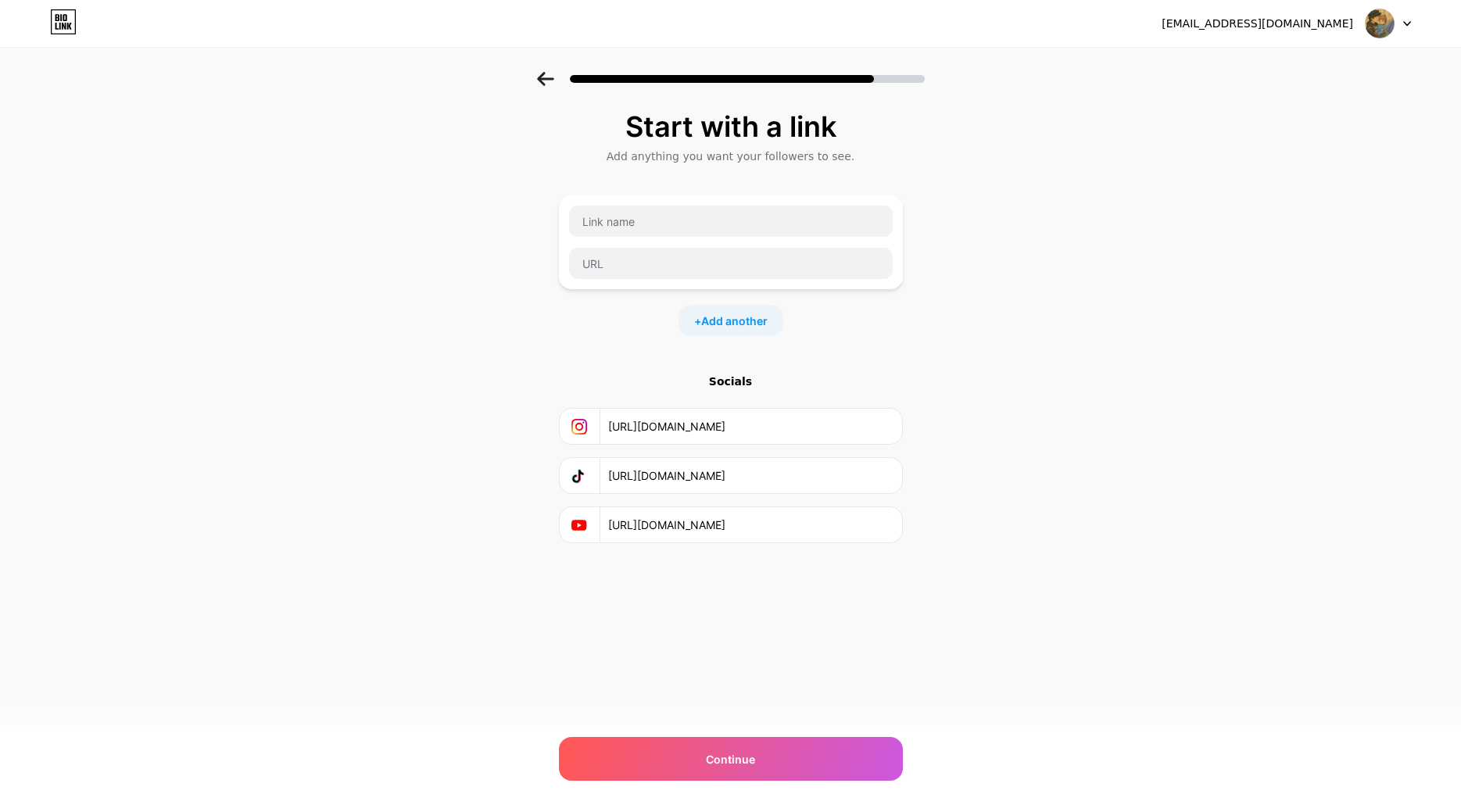
type input "https://www.instagram.com/@josuerivadeneiraec"
click at [690, 473] on input "https://www.instagram.com/@josuerivadeneiraec" at bounding box center [750, 476] width 284 height 36
type input "https://www.tiktok.com/@josuerivadeneiraec"
click at [701, 523] on input "https://www.instagram.com/@josuerivadeneiraec" at bounding box center [750, 525] width 284 height 36
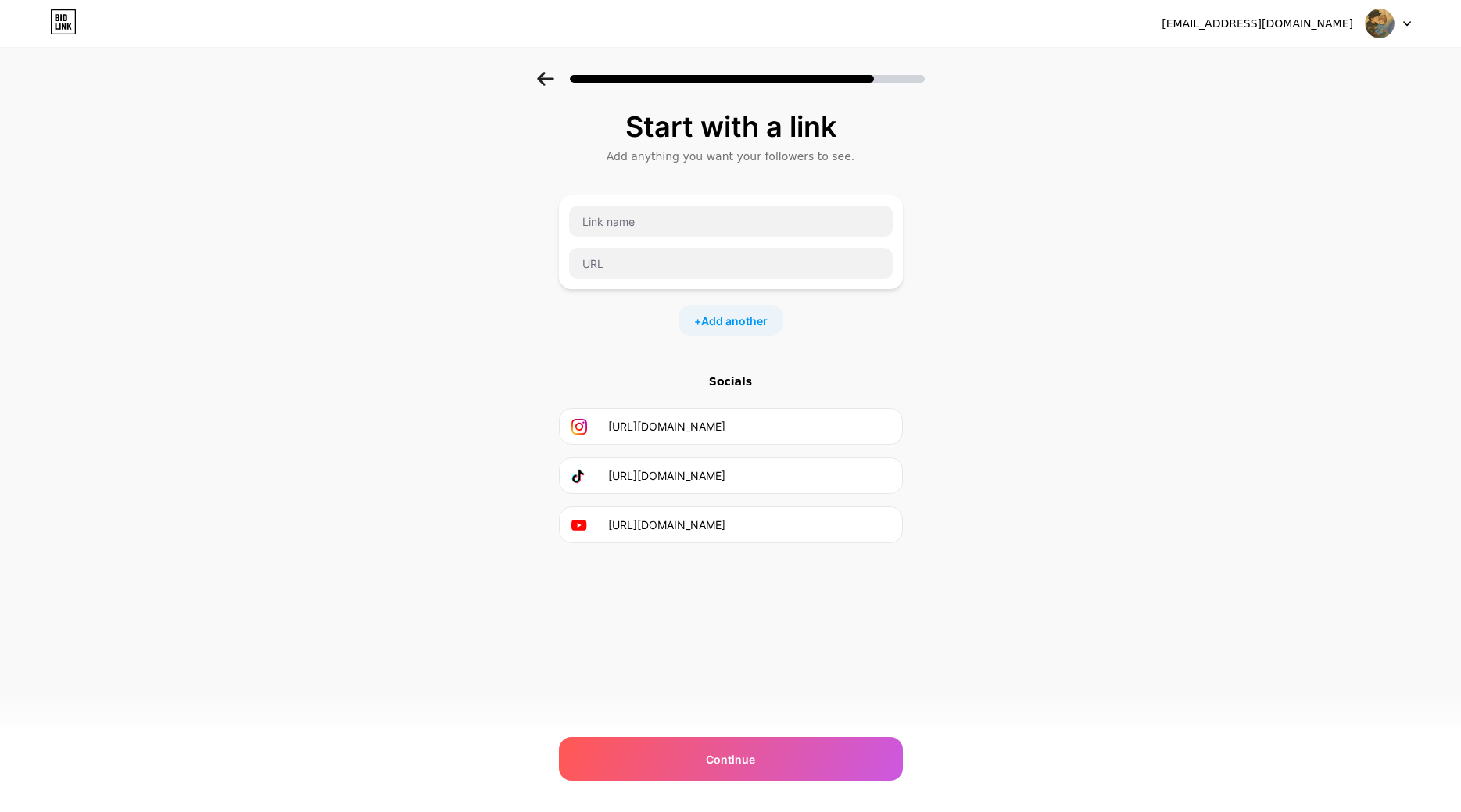
click at [701, 523] on input "https://www.instagram.com/@josuerivadeneiraec" at bounding box center [750, 525] width 284 height 36
type input "https://www.youtube.com/@josuerivadeneiraec"
click at [642, 225] on input "text" at bounding box center [731, 221] width 324 height 31
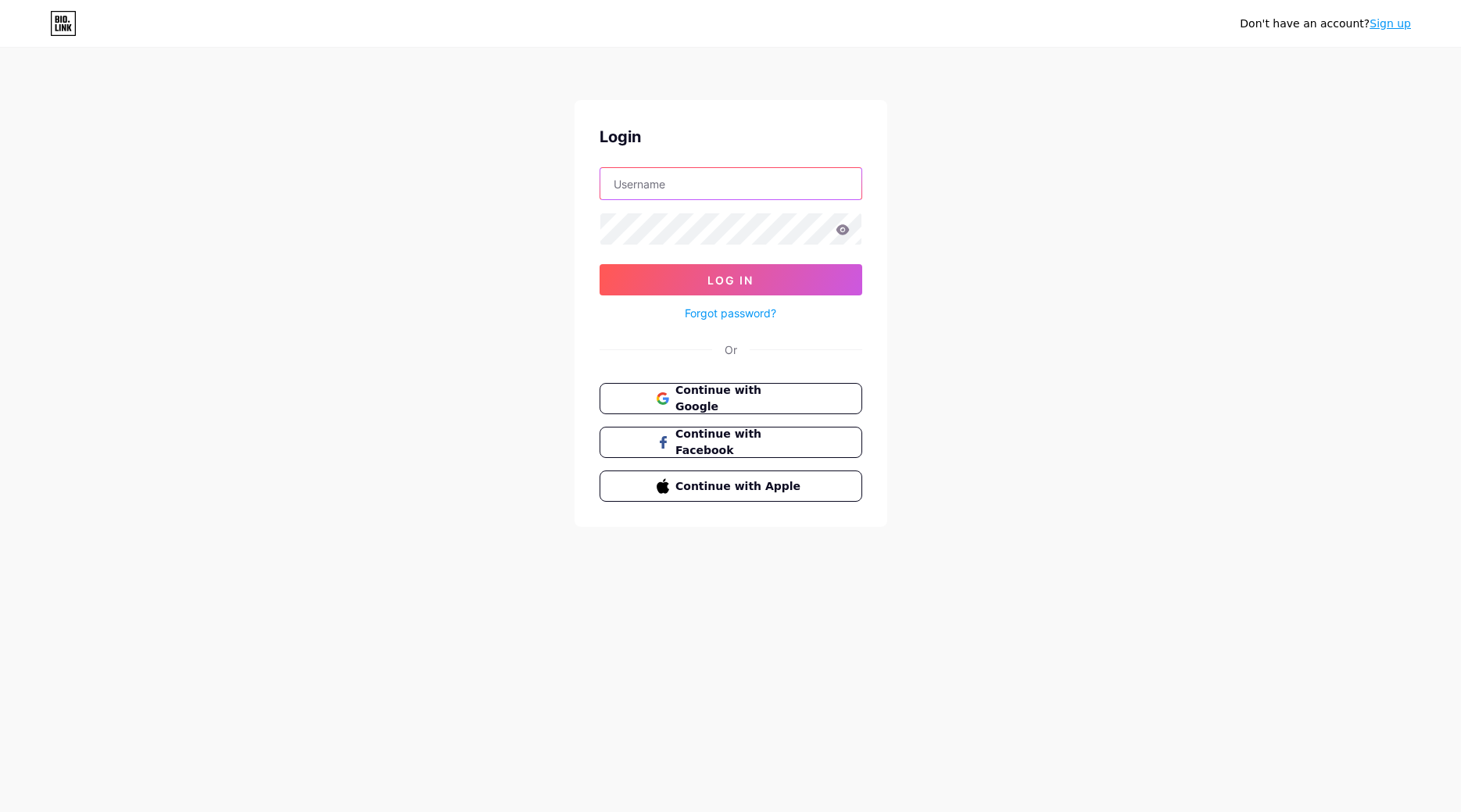
click at [767, 196] on input "text" at bounding box center [730, 183] width 261 height 31
type input "[EMAIL_ADDRESS][DOMAIN_NAME]"
click at [599, 264] on button "Log In" at bounding box center [730, 280] width 263 height 31
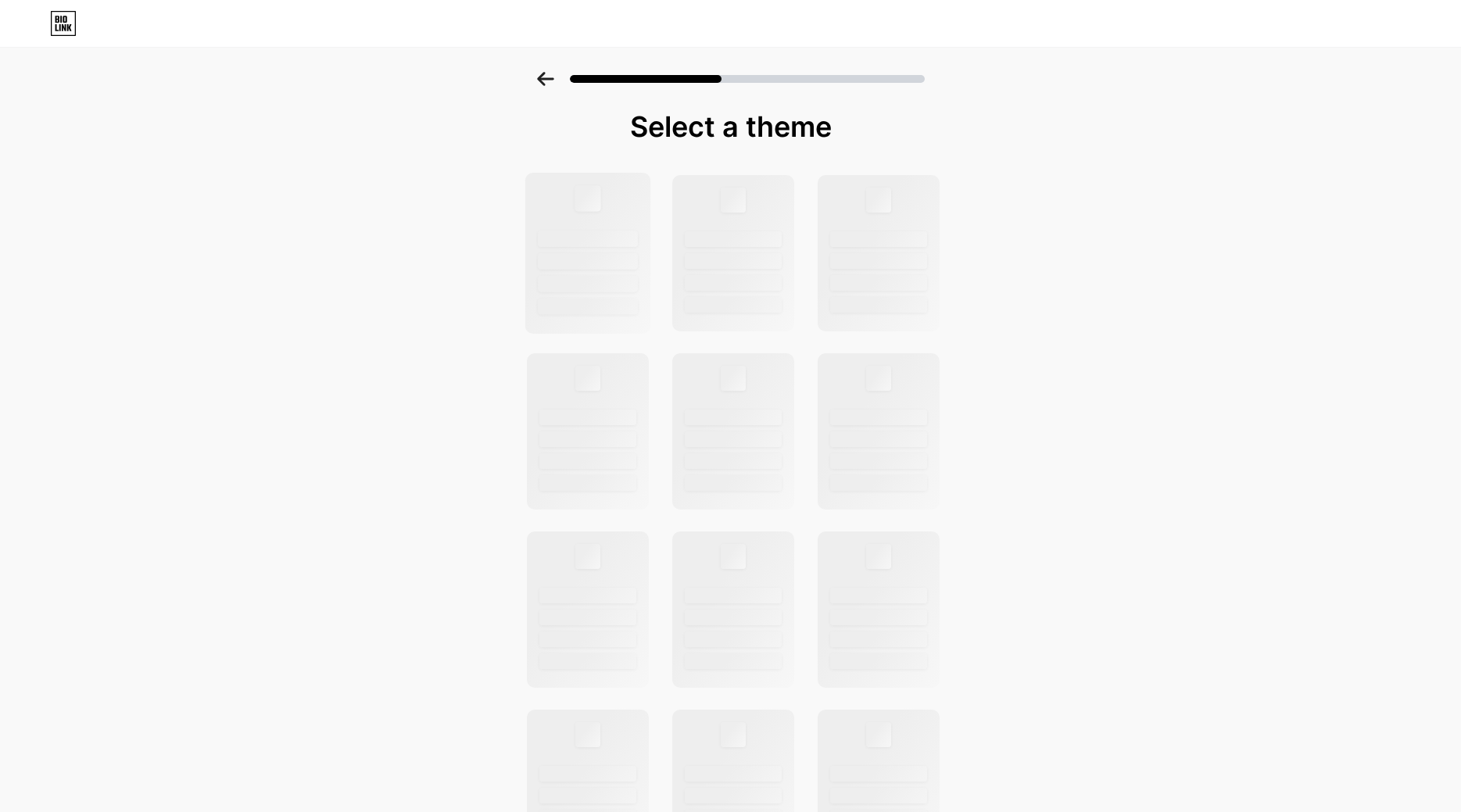
click at [608, 245] on div at bounding box center [588, 239] width 100 height 16
click at [548, 78] on icon at bounding box center [545, 79] width 16 height 14
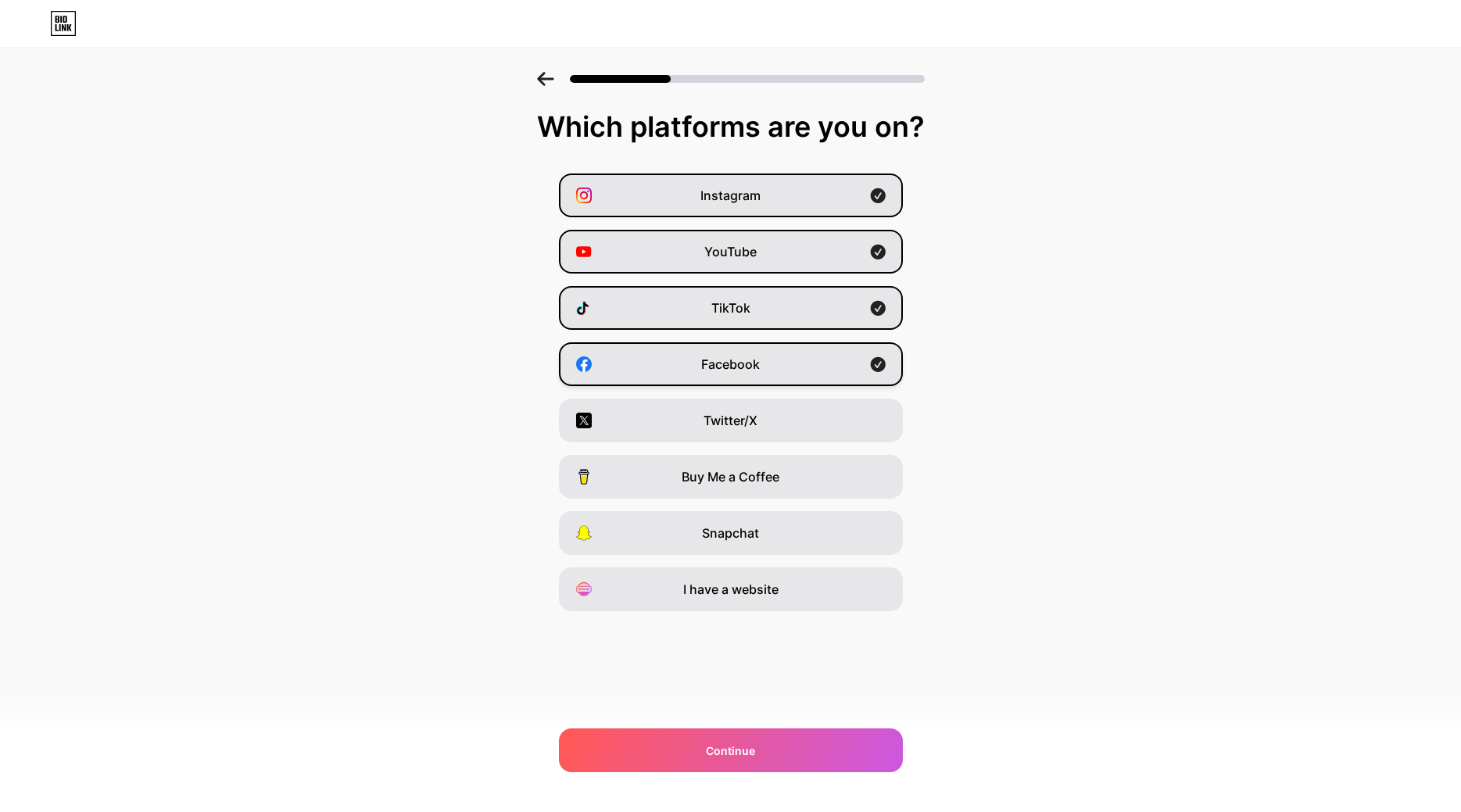
click at [803, 374] on div "Facebook" at bounding box center [731, 364] width 344 height 44
click at [802, 324] on div "TikTok" at bounding box center [731, 307] width 344 height 44
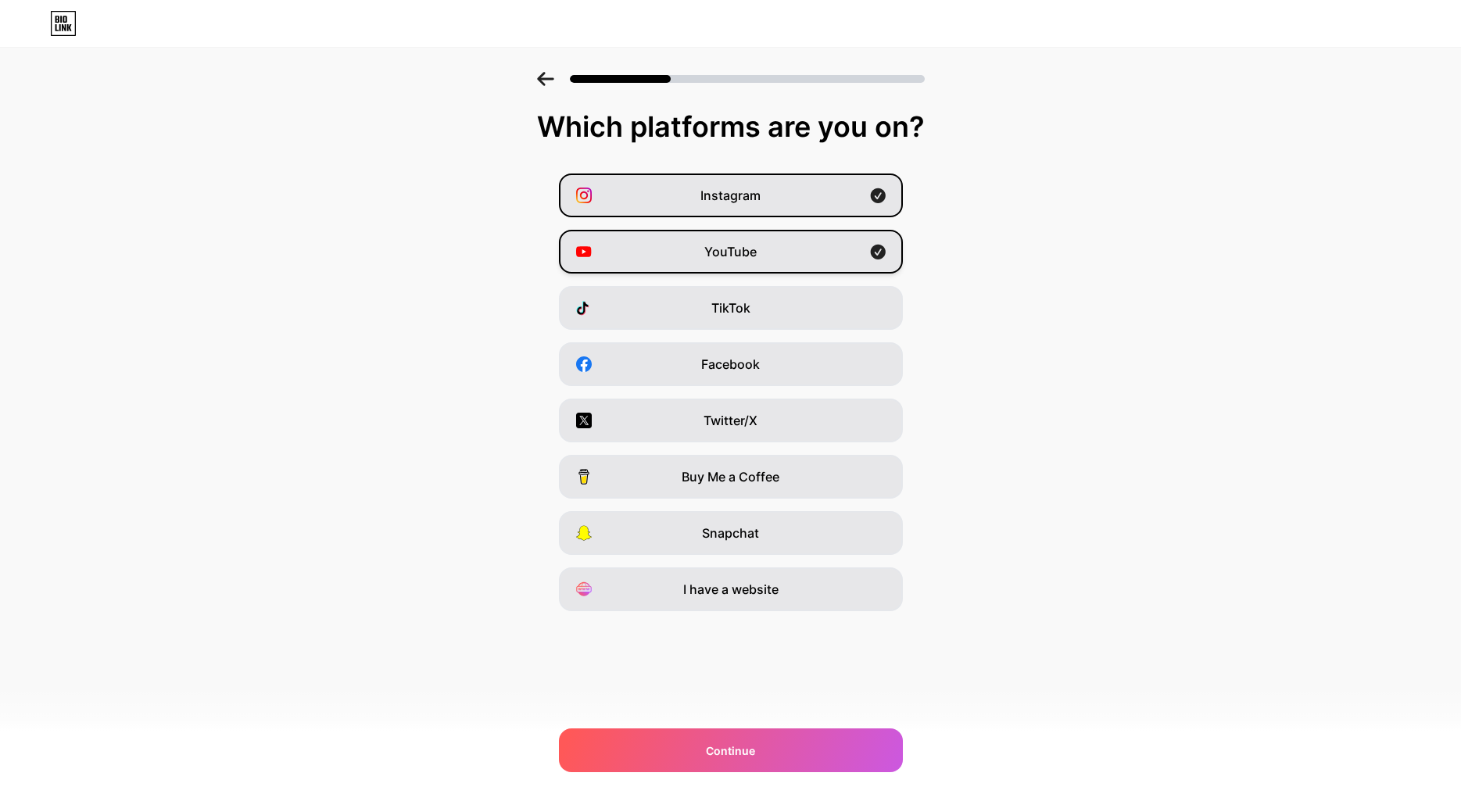
click at [813, 256] on div "YouTube" at bounding box center [731, 251] width 344 height 44
click at [814, 198] on div "Instagram" at bounding box center [731, 195] width 344 height 44
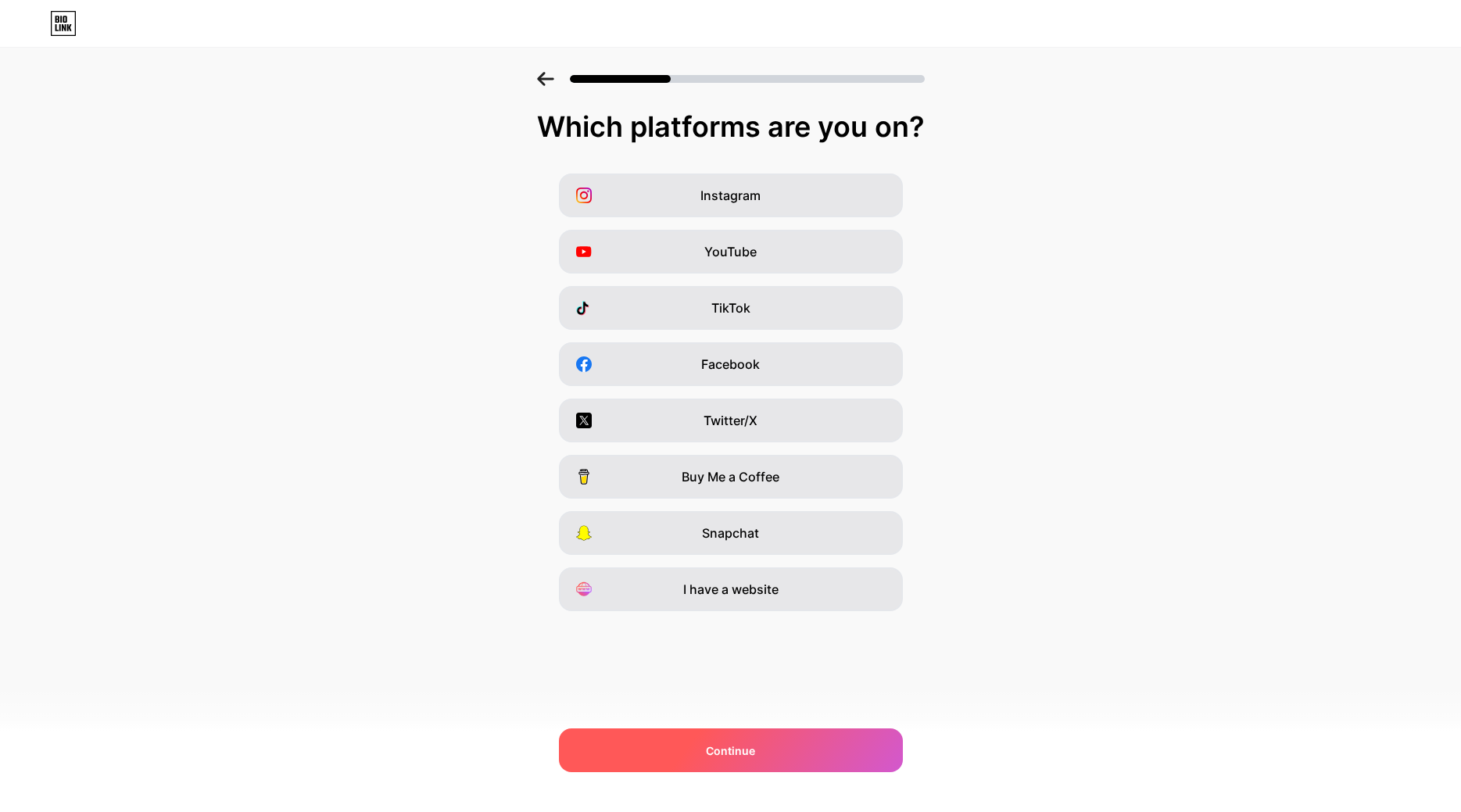
click at [758, 735] on div "Continue" at bounding box center [731, 750] width 344 height 44
click at [754, 755] on span "Continue" at bounding box center [730, 751] width 49 height 16
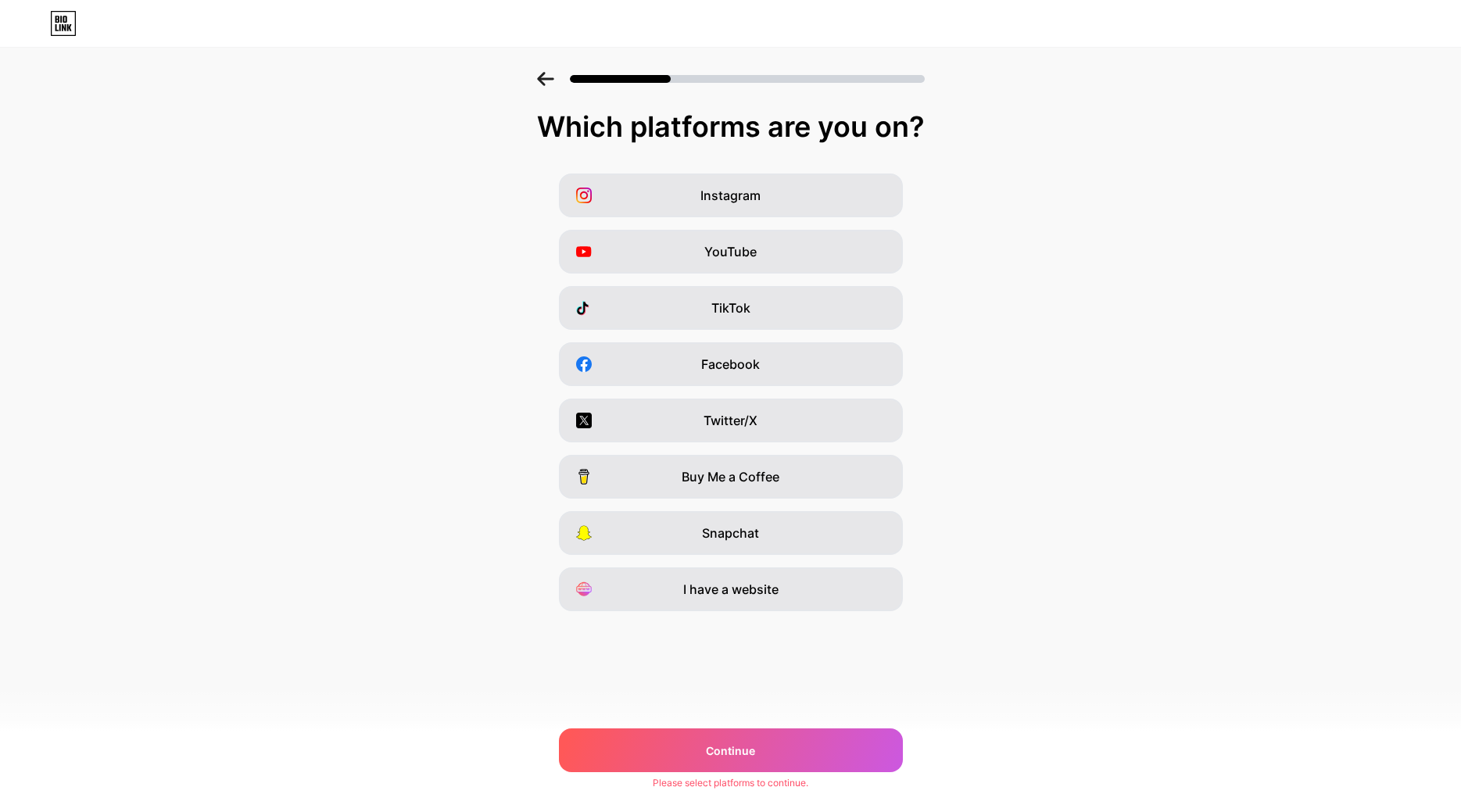
click at [754, 613] on div "Which platforms are you on? Instagram YouTube TikTok Facebook Twitter/X Buy Me …" at bounding box center [730, 401] width 1461 height 579
click at [754, 594] on span "I have a website" at bounding box center [730, 589] width 95 height 19
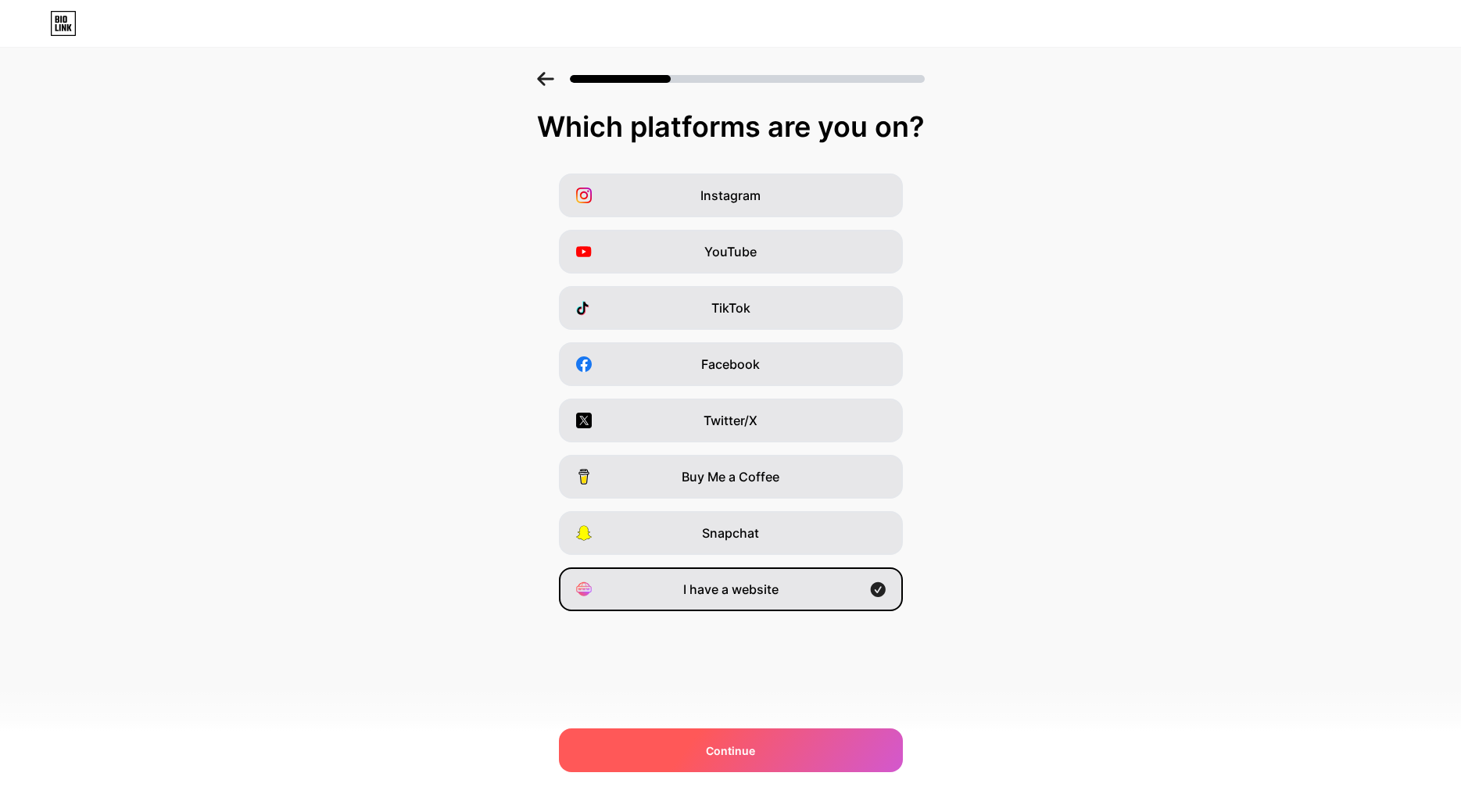
click at [727, 745] on span "Continue" at bounding box center [730, 751] width 49 height 16
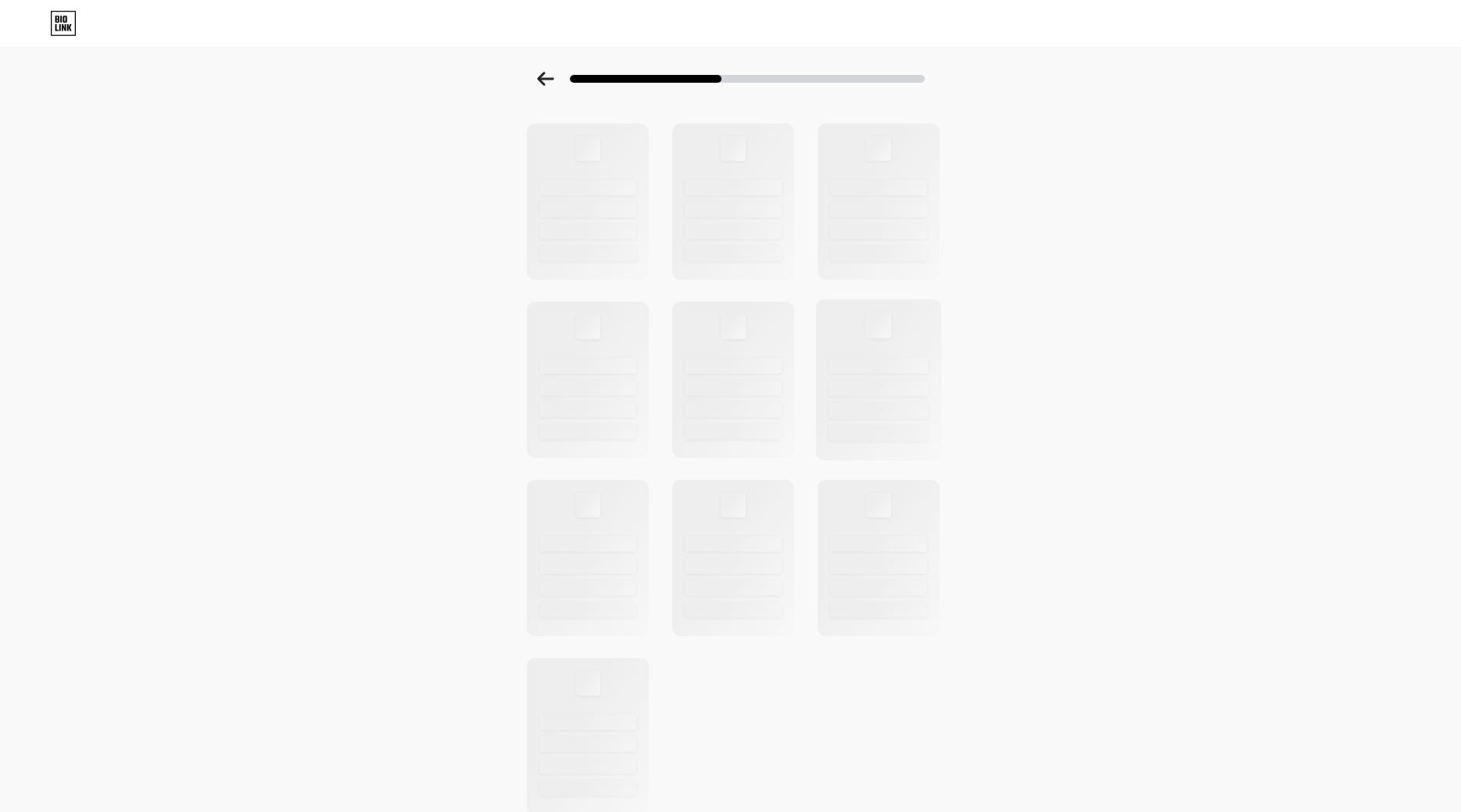
scroll to position [296, 0]
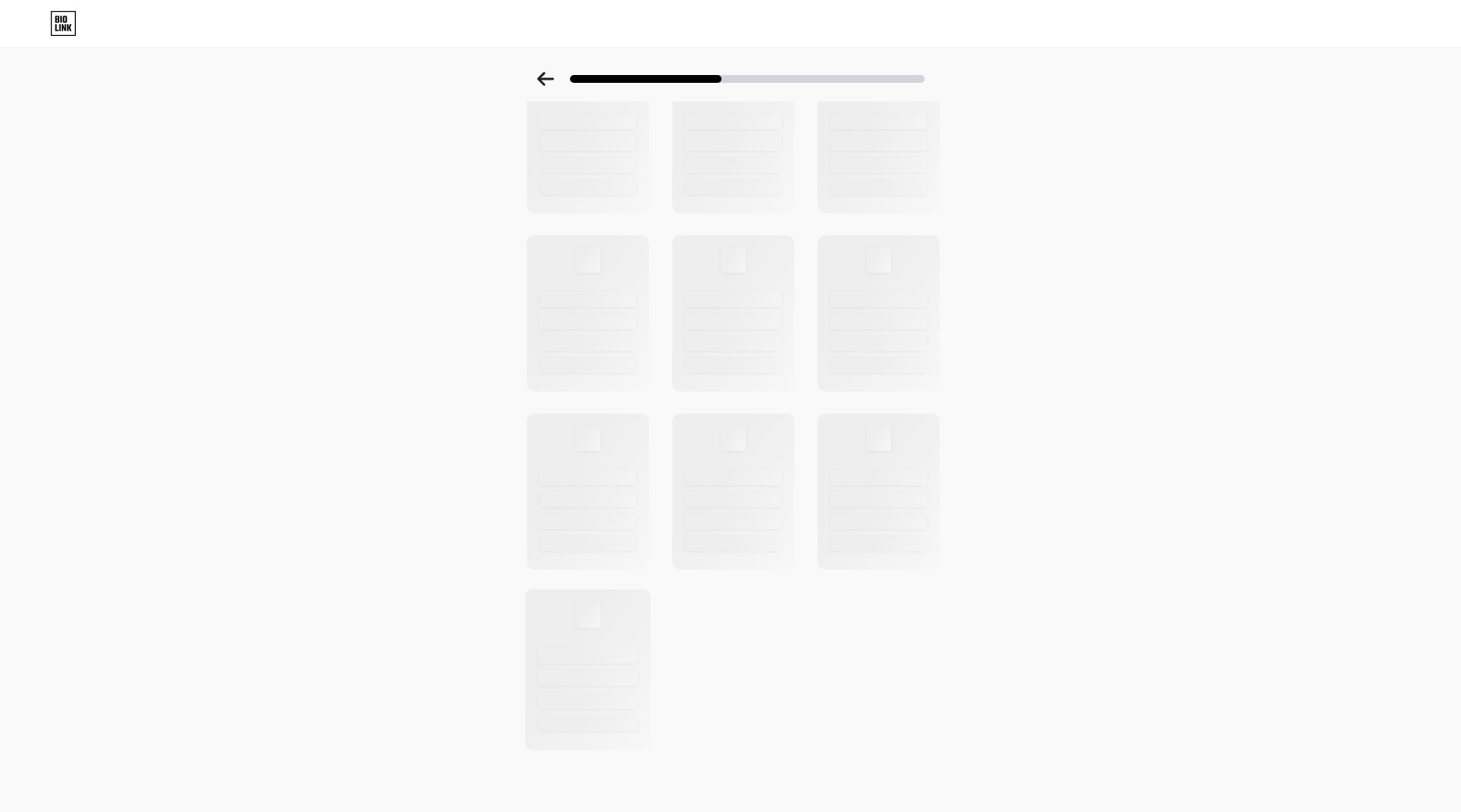
click at [601, 661] on div at bounding box center [588, 655] width 100 height 16
click at [593, 630] on div at bounding box center [587, 670] width 126 height 161
click at [600, 544] on div at bounding box center [588, 545] width 100 height 16
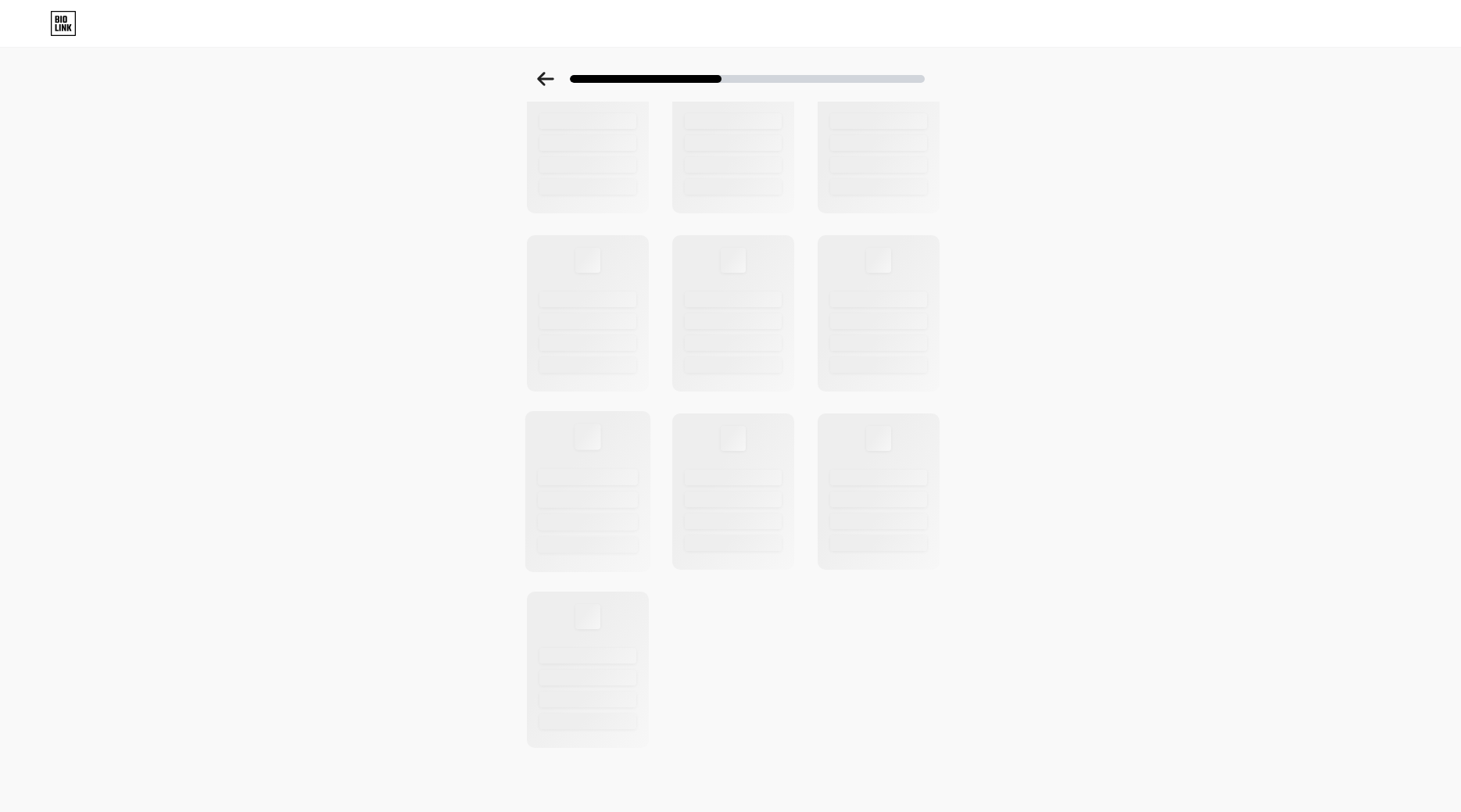
click at [600, 544] on div at bounding box center [588, 545] width 100 height 16
